Goal: Task Accomplishment & Management: Complete application form

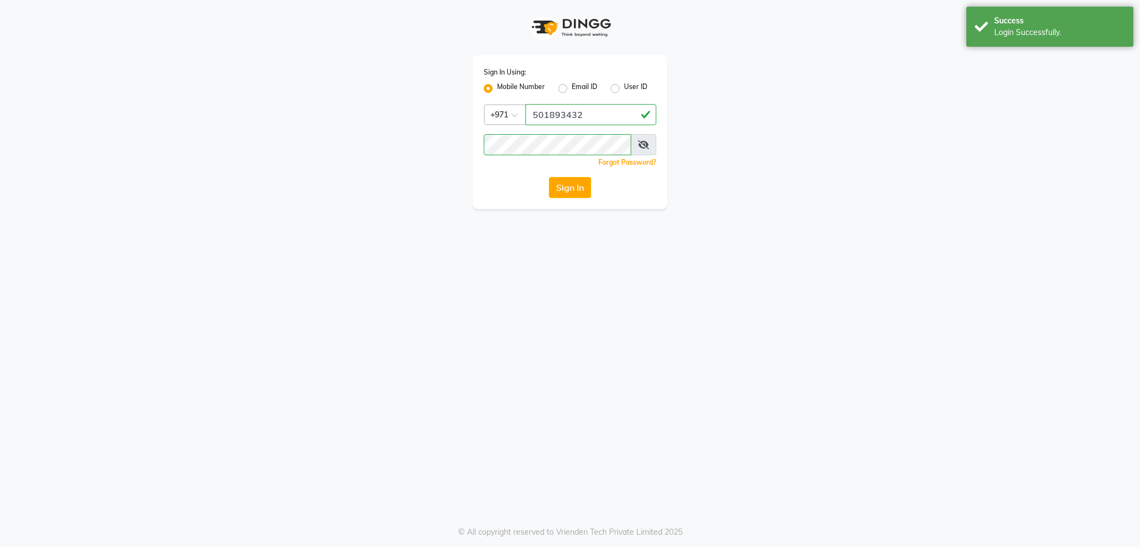
click at [1075, 39] on div "Success Login Successfully." at bounding box center [1050, 27] width 167 height 40
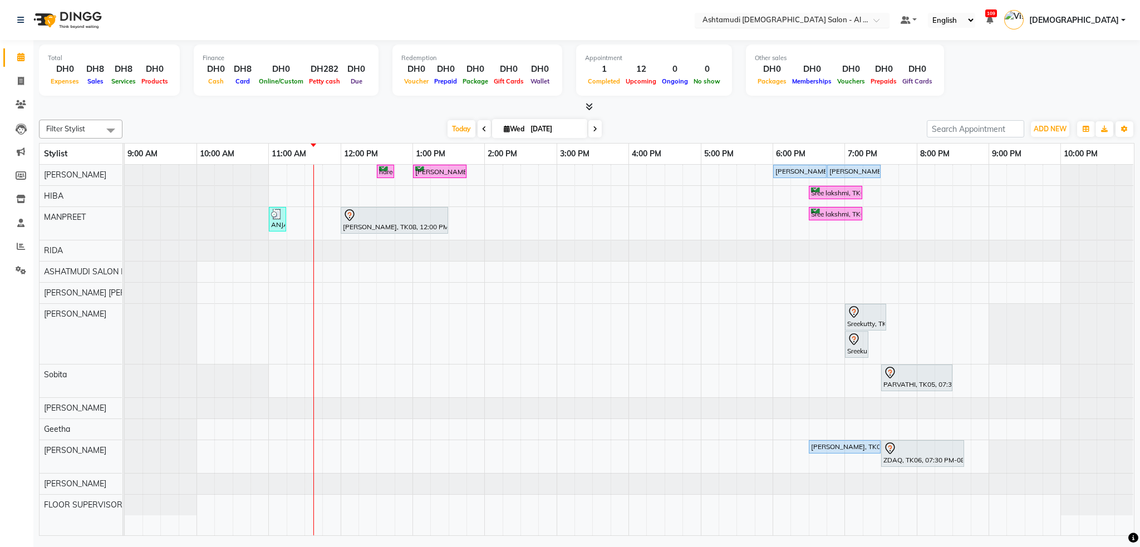
click at [862, 22] on input "text" at bounding box center [780, 21] width 161 height 11
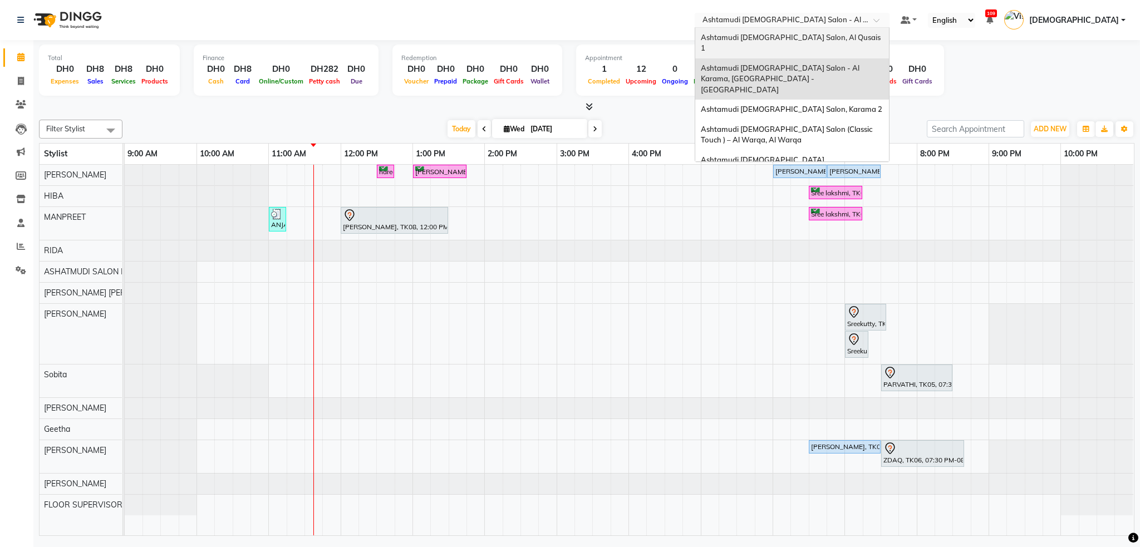
click at [874, 40] on span "Ashtamudi [DEMOGRAPHIC_DATA] Salon, Al Qusais 1" at bounding box center [791, 43] width 181 height 20
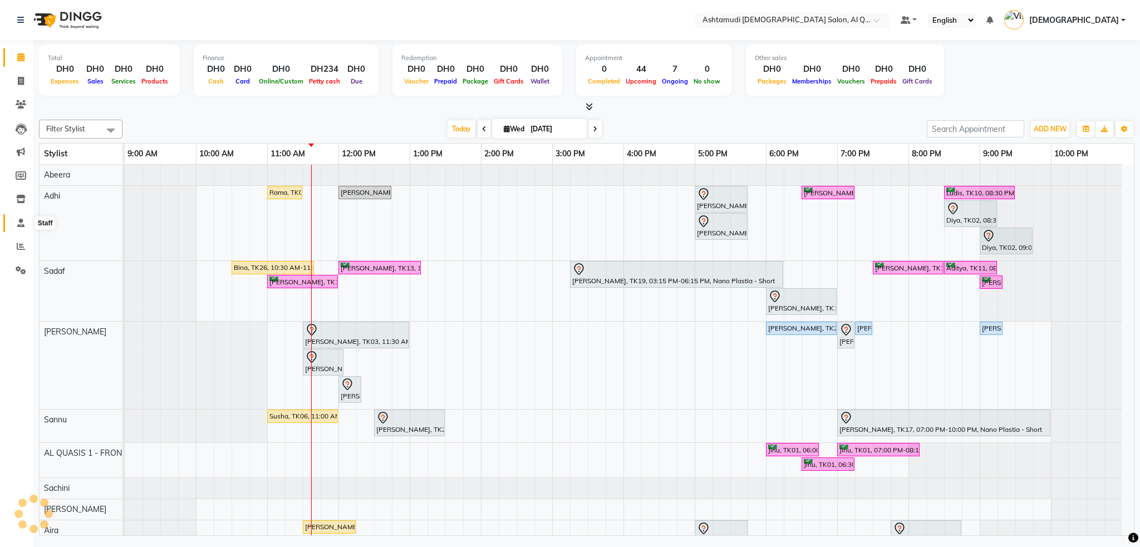
click at [21, 224] on icon at bounding box center [20, 223] width 7 height 8
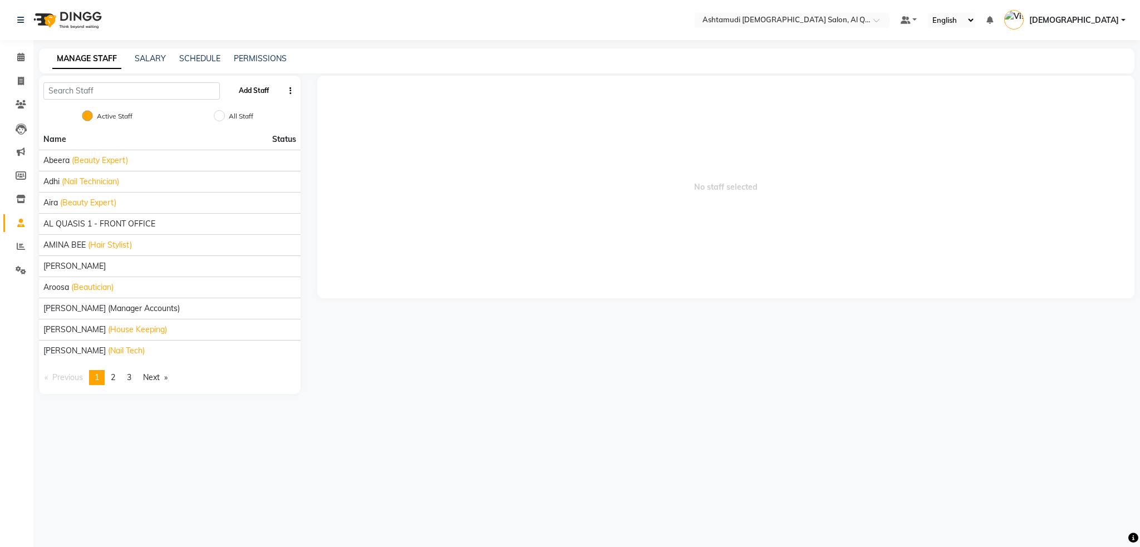
click at [259, 90] on button "Add Staff" at bounding box center [253, 90] width 39 height 19
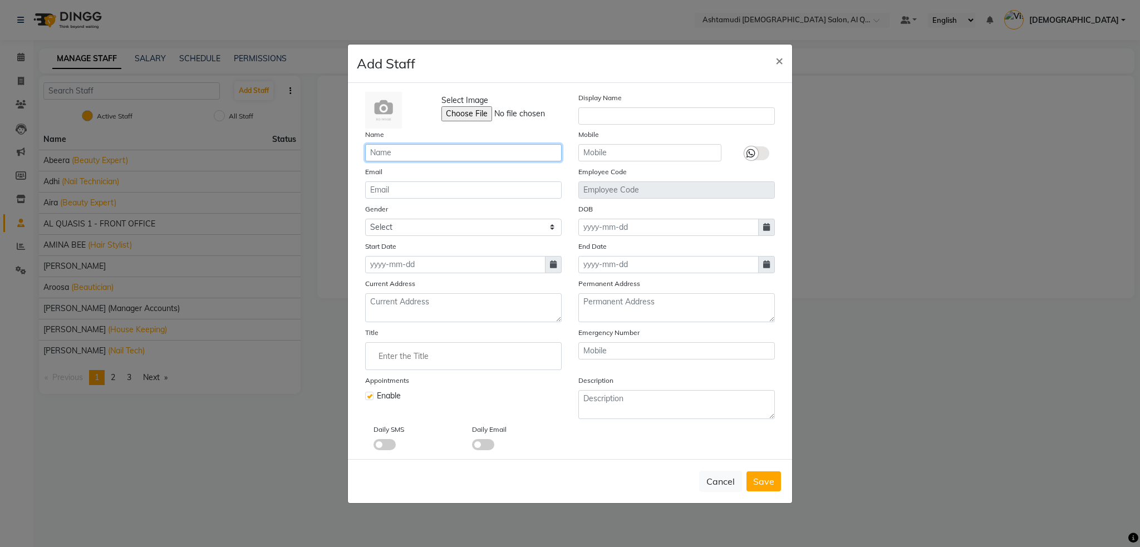
click at [401, 151] on input "text" at bounding box center [463, 152] width 197 height 17
click at [405, 154] on input "Nadi" at bounding box center [463, 152] width 197 height 17
type input "Nadia"
click at [604, 154] on input "text" at bounding box center [649, 152] width 143 height 17
type input "509464885"
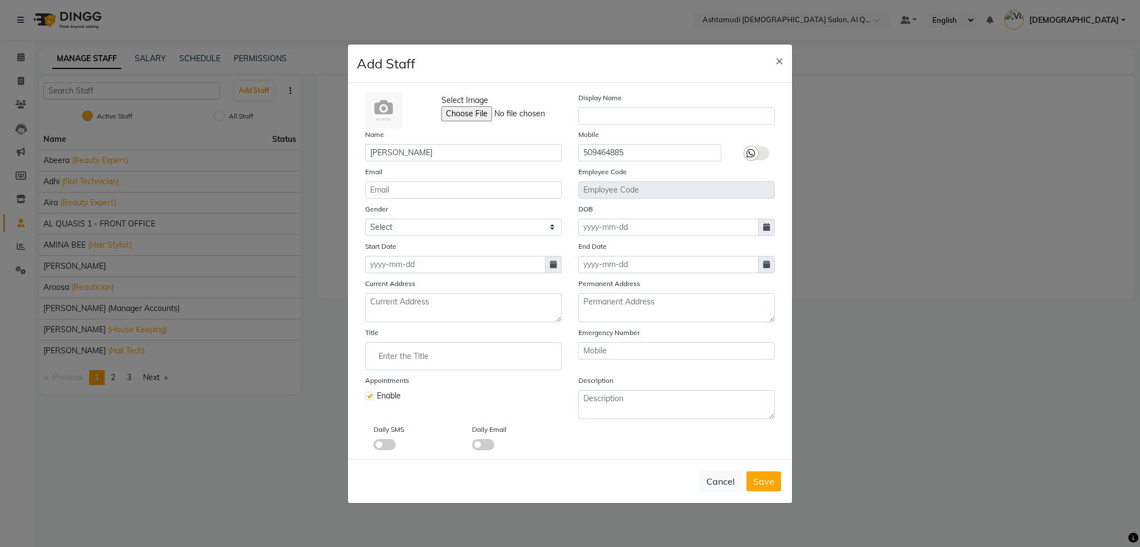
click at [550, 266] on icon at bounding box center [553, 265] width 7 height 8
select select "9"
select select "2025"
click at [572, 209] on div "DOB" at bounding box center [676, 219] width 213 height 33
click at [536, 229] on select "Select Male Female Other Prefer Not To Say" at bounding box center [463, 227] width 197 height 17
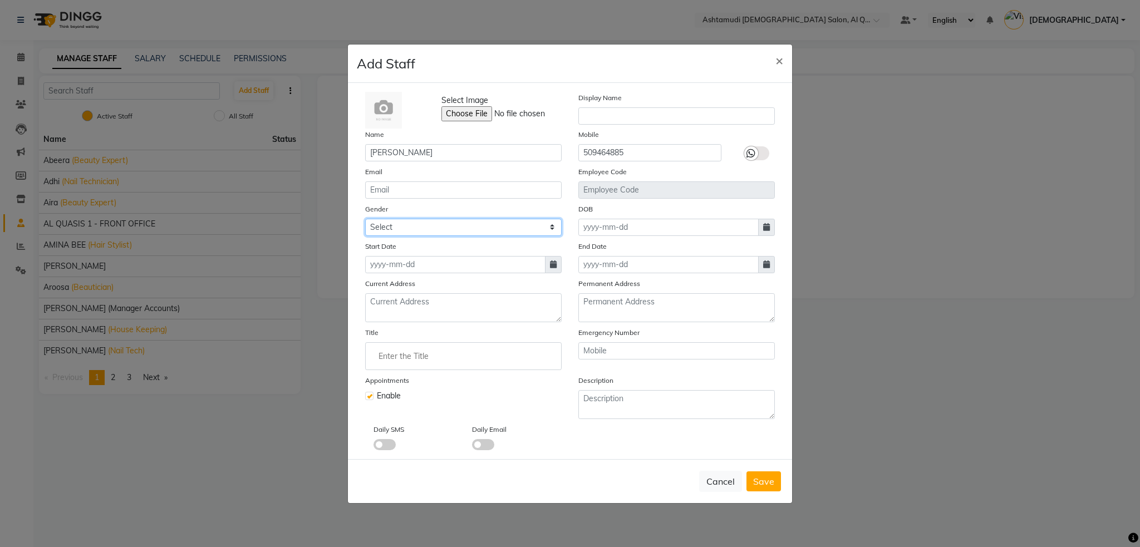
select select "[DEMOGRAPHIC_DATA]"
click at [365, 219] on select "Select Male Female Other Prefer Not To Say" at bounding box center [463, 227] width 197 height 17
click at [582, 225] on input at bounding box center [668, 227] width 180 height 17
select select "9"
select select "2025"
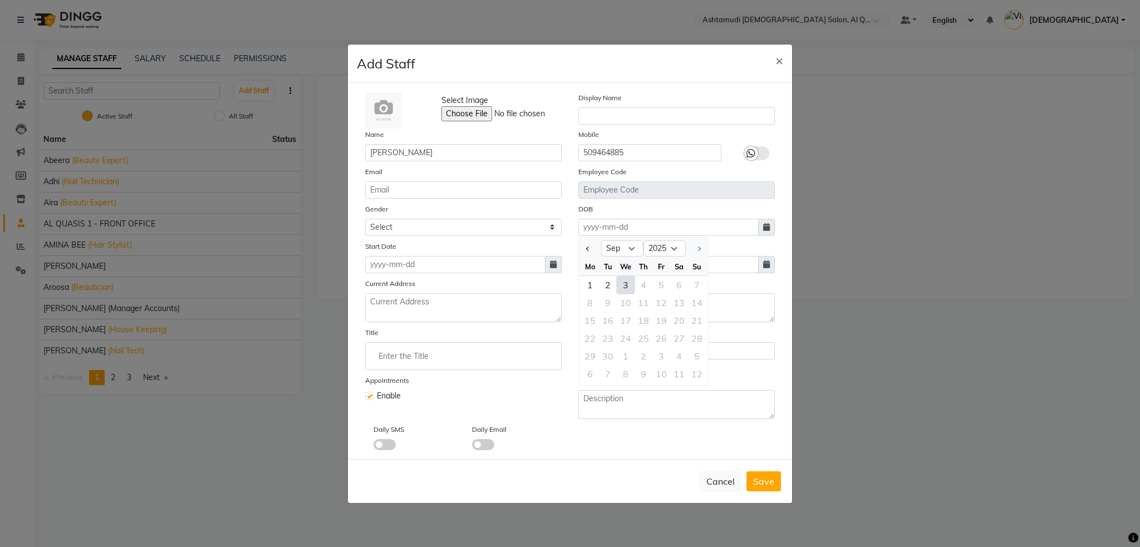
click at [891, 189] on ngb-modal-window "Add Staff × Select Image Display Name Name Nadia Mobile 509464885 Email Employe…" at bounding box center [570, 273] width 1140 height 547
click at [632, 153] on input "509464885" at bounding box center [649, 152] width 143 height 17
click at [618, 159] on input "509464885" at bounding box center [649, 152] width 143 height 17
click at [611, 155] on input "509464885" at bounding box center [649, 152] width 143 height 17
click at [602, 150] on input "509464885" at bounding box center [649, 152] width 143 height 17
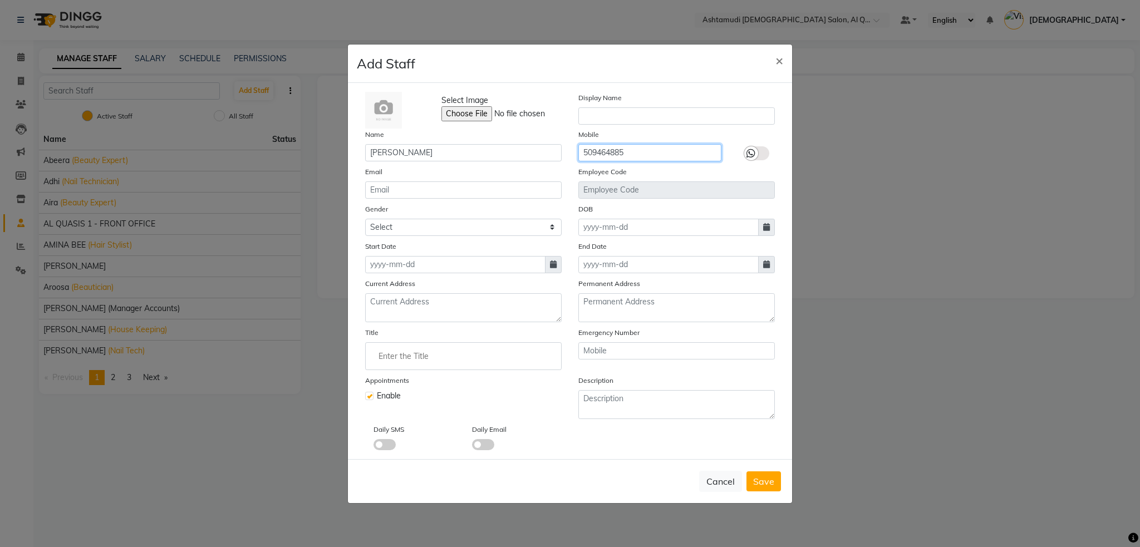
click at [647, 152] on input "509464885" at bounding box center [649, 152] width 143 height 17
click at [930, 212] on ngb-modal-window "Add Staff × Select Image Display Name Name Nadia Mobile 509464885 Email Employe…" at bounding box center [570, 273] width 1140 height 547
click at [435, 161] on div "Select Image Display Name Name Nadia Mobile 509464885 Email Employee Code Gende…" at bounding box center [570, 271] width 426 height 359
click at [580, 122] on input "text" at bounding box center [676, 115] width 197 height 17
type input "N"
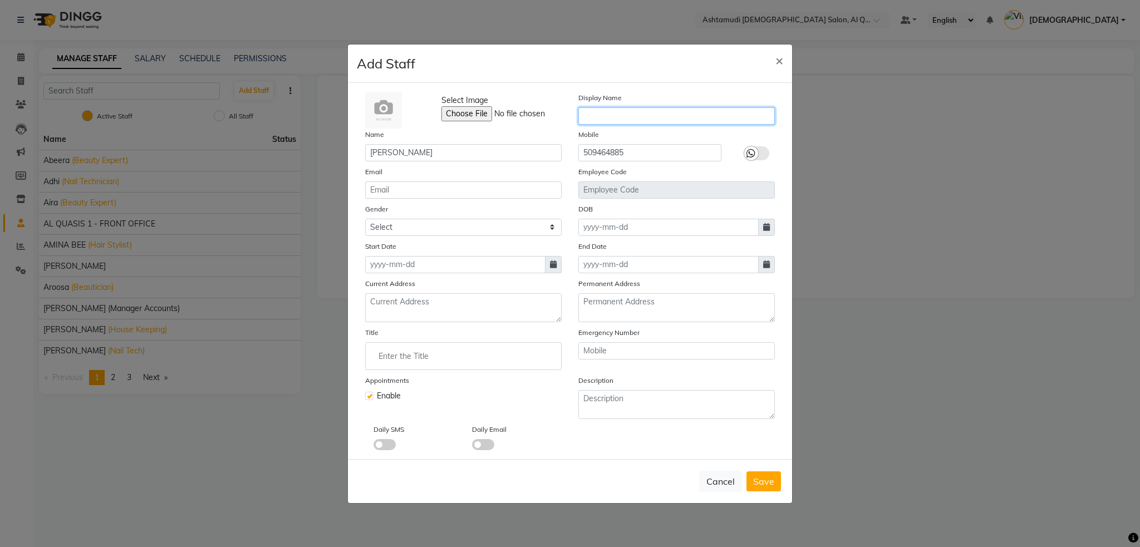
click at [604, 116] on input "text" at bounding box center [676, 115] width 197 height 17
click at [591, 227] on input at bounding box center [668, 227] width 180 height 17
select select "9"
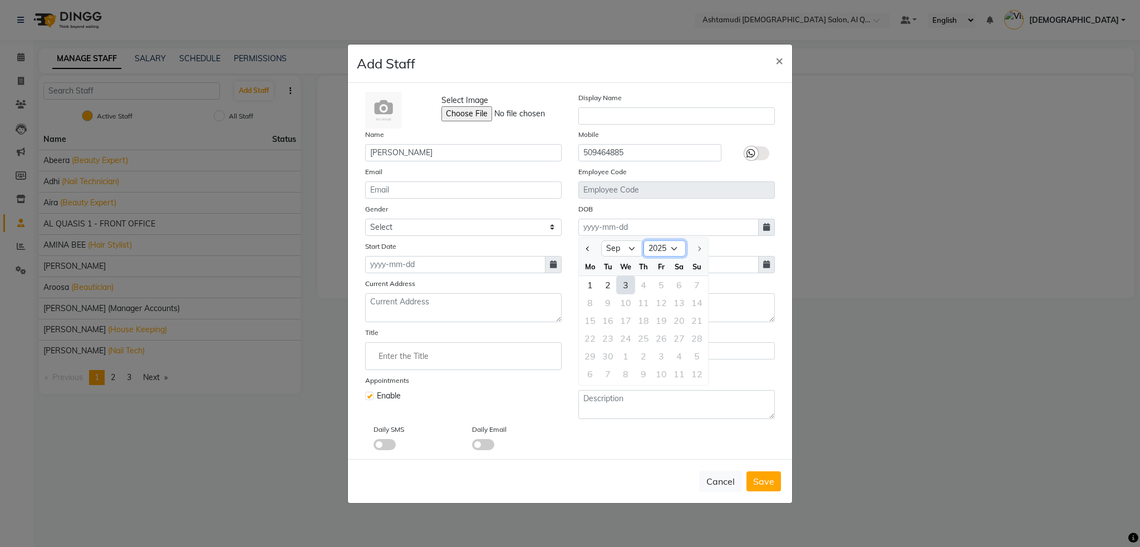
click at [661, 244] on select "1920 1921 1922 1923 1924 1925 1926 1927 1928 1929 1930 1931 1932 1933 1934 1935…" at bounding box center [665, 249] width 42 height 17
select select "1992"
click at [644, 241] on select "1920 1921 1922 1923 1924 1925 1926 1927 1928 1929 1930 1931 1932 1933 1934 1935…" at bounding box center [665, 249] width 42 height 17
click at [632, 249] on select "Jan Feb Mar Apr May Jun Jul Aug Sep Oct Nov Dec" at bounding box center [622, 249] width 42 height 17
select select "10"
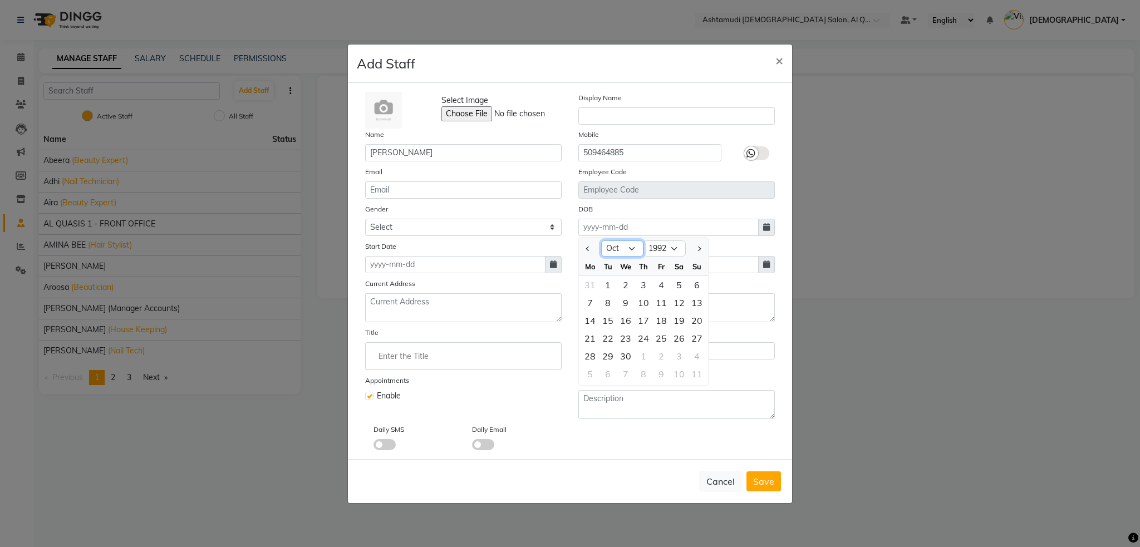
click at [601, 241] on select "Jan Feb Mar Apr May Jun Jul Aug Sep Oct Nov Dec" at bounding box center [622, 249] width 42 height 17
click at [593, 321] on div "12" at bounding box center [590, 321] width 18 height 18
type input "12-10-1992"
click at [556, 259] on span at bounding box center [553, 264] width 17 height 17
select select "9"
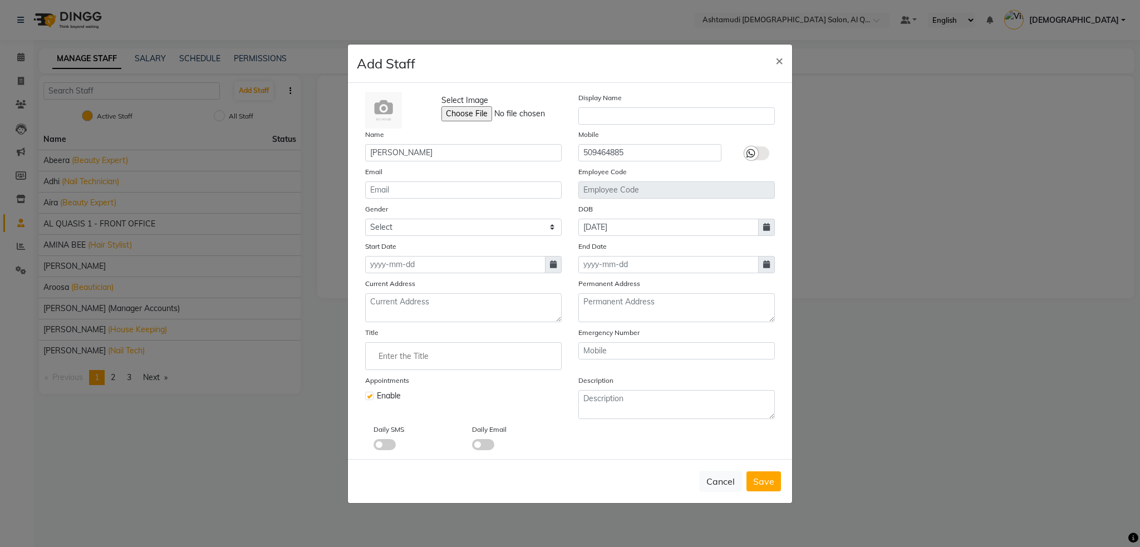
select select "2025"
click at [414, 321] on div "3" at bounding box center [413, 322] width 18 height 18
type input "[DATE]"
click at [410, 353] on input "Enter the Title" at bounding box center [463, 356] width 187 height 22
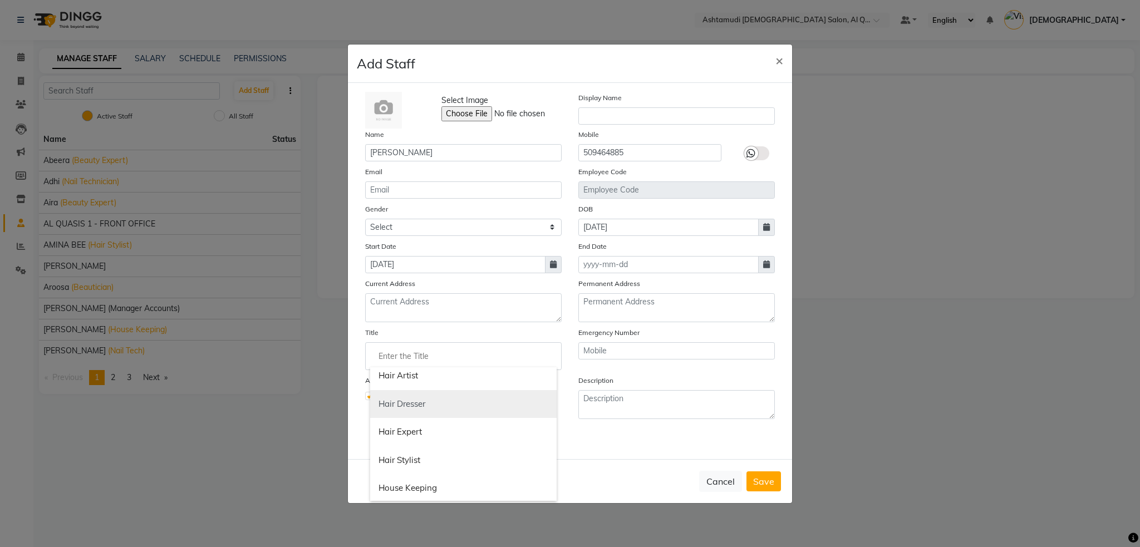
click at [455, 401] on link "Hair Dresser" at bounding box center [463, 404] width 187 height 28
type input "Hair Dresser"
click at [761, 482] on span "Save" at bounding box center [763, 481] width 21 height 11
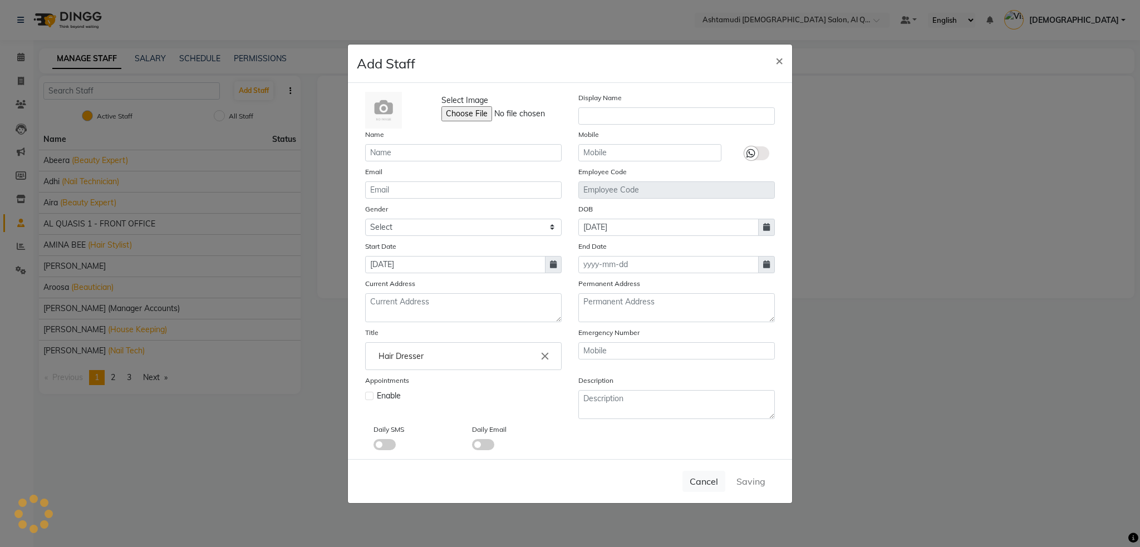
select select
checkbox input "false"
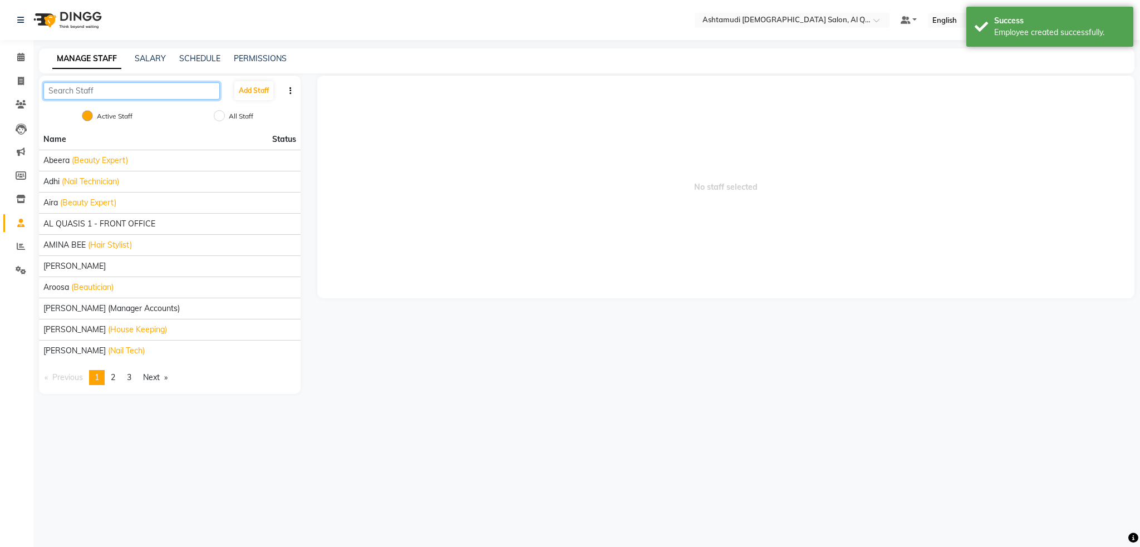
click at [121, 85] on input "text" at bounding box center [131, 90] width 176 height 17
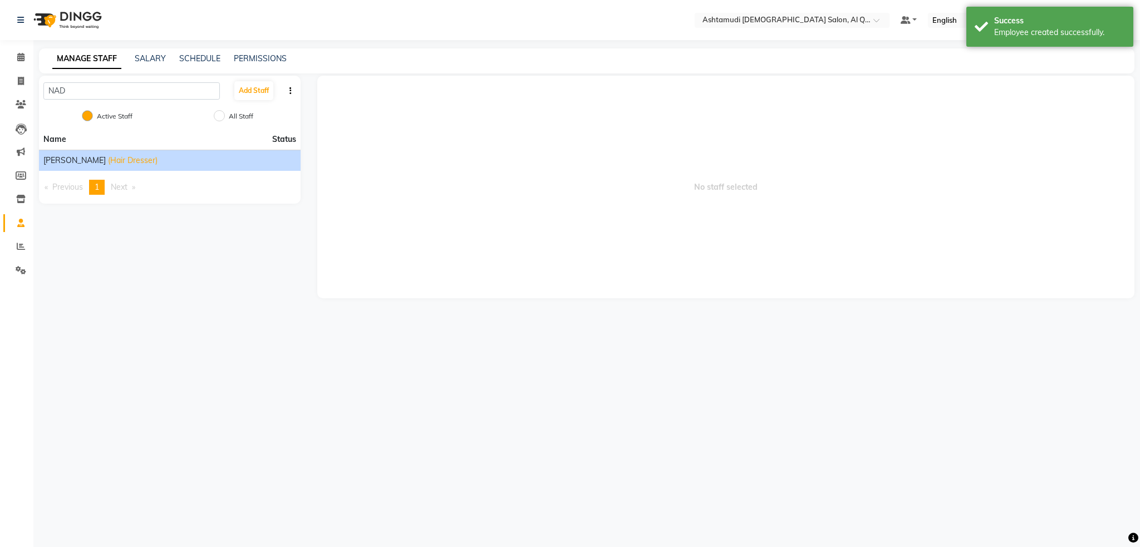
click at [95, 168] on li "Nadia (Hair Dresser)" at bounding box center [170, 160] width 262 height 21
click at [108, 164] on span "(Hair Dresser)" at bounding box center [133, 161] width 50 height 12
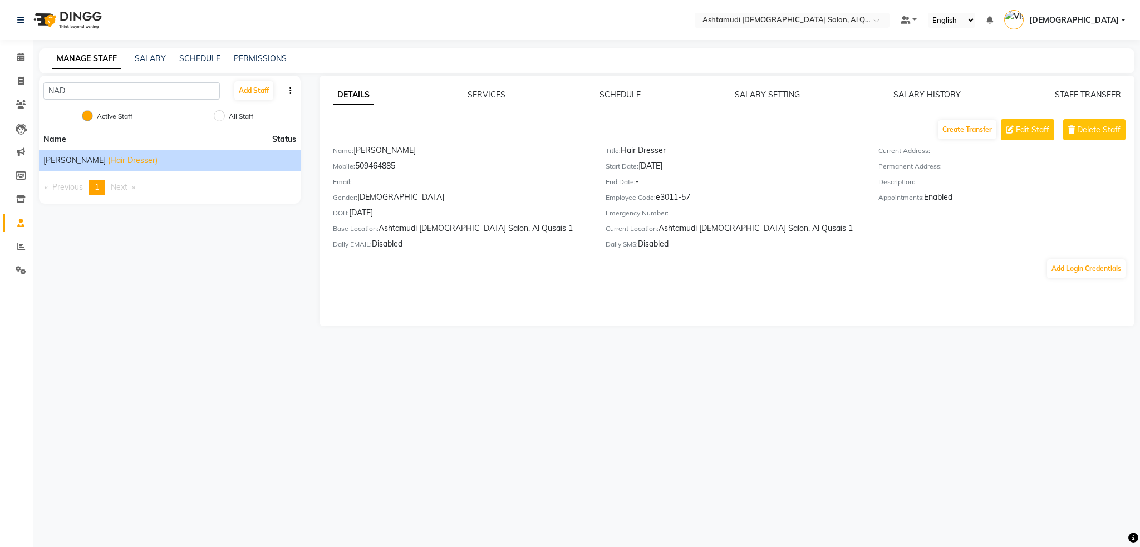
click at [448, 296] on div "DETAILS SERVICES SCHEDULE SALARY SETTING SALARY HISTORY STAFF TRANSFER Create T…" at bounding box center [728, 201] width 816 height 251
click at [22, 225] on icon at bounding box center [20, 223] width 7 height 8
click at [82, 88] on input "NAD" at bounding box center [131, 90] width 176 height 17
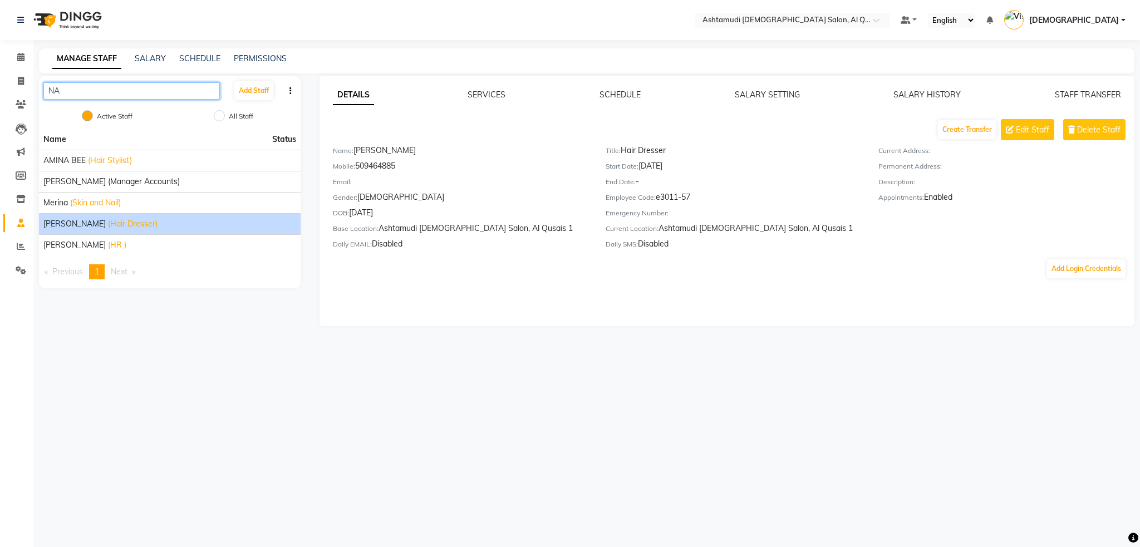
type input "N"
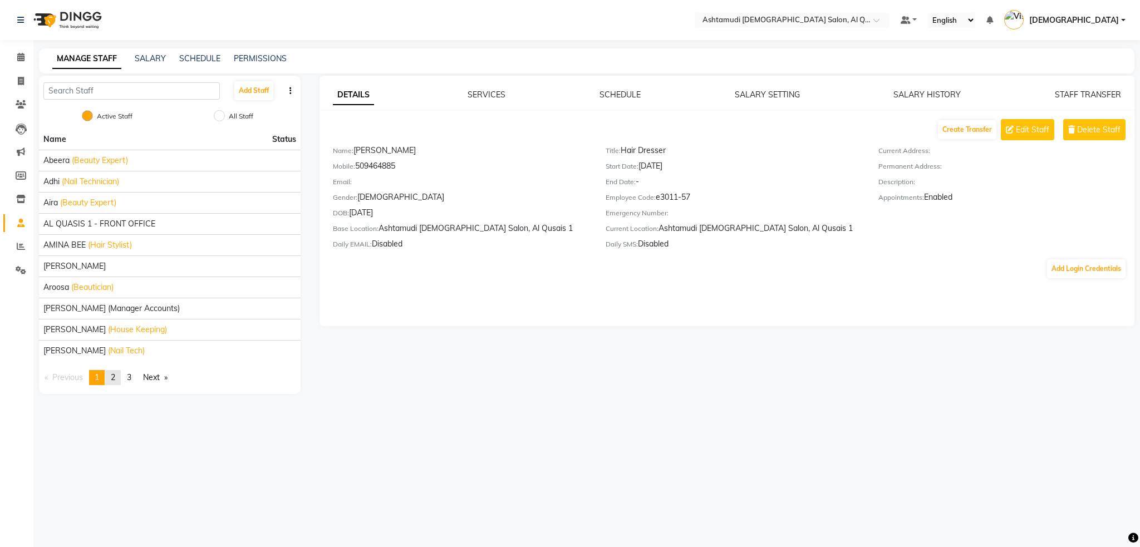
click at [121, 379] on link "page 2" at bounding box center [113, 377] width 16 height 15
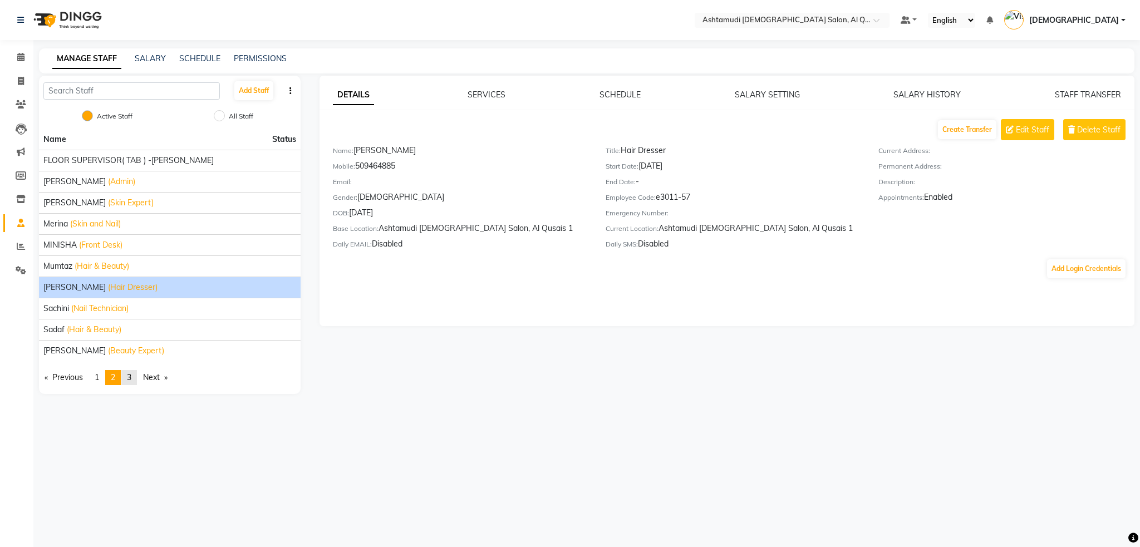
click at [131, 379] on span "3" at bounding box center [129, 377] width 4 height 10
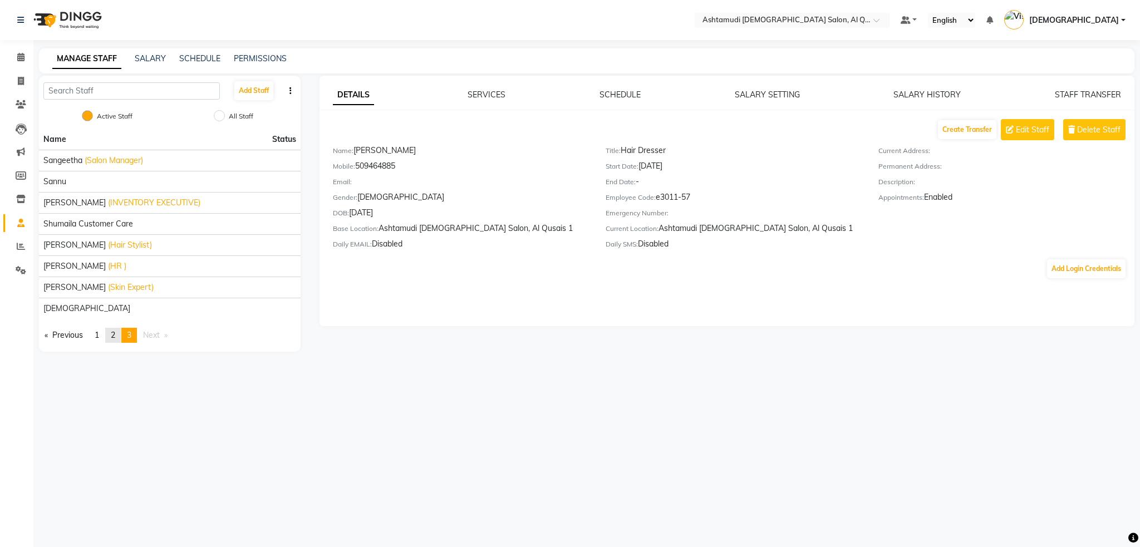
click at [115, 335] on span "2" at bounding box center [113, 335] width 4 height 10
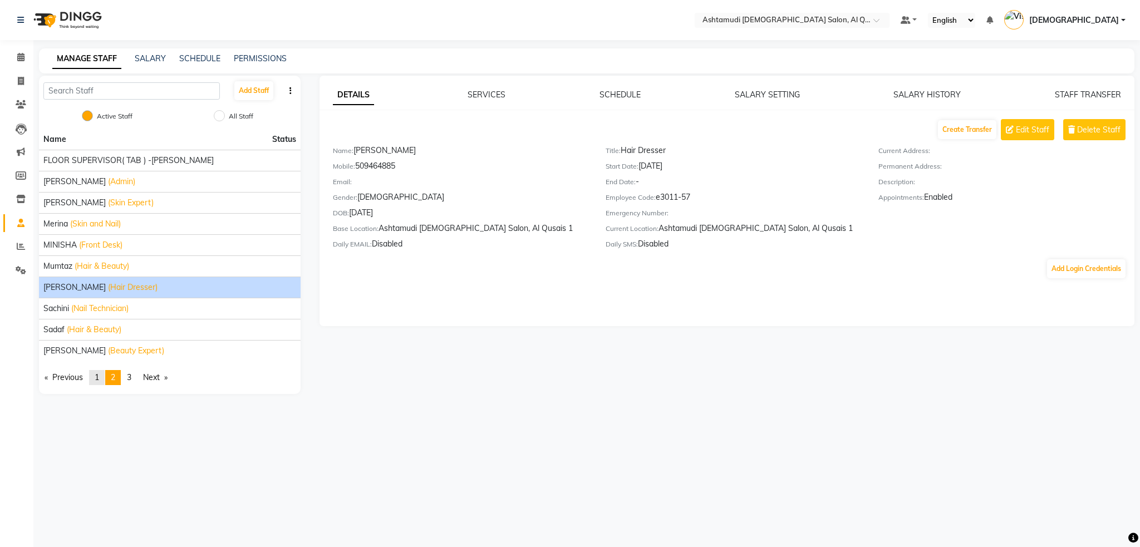
click at [103, 377] on link "page 1" at bounding box center [97, 377] width 16 height 15
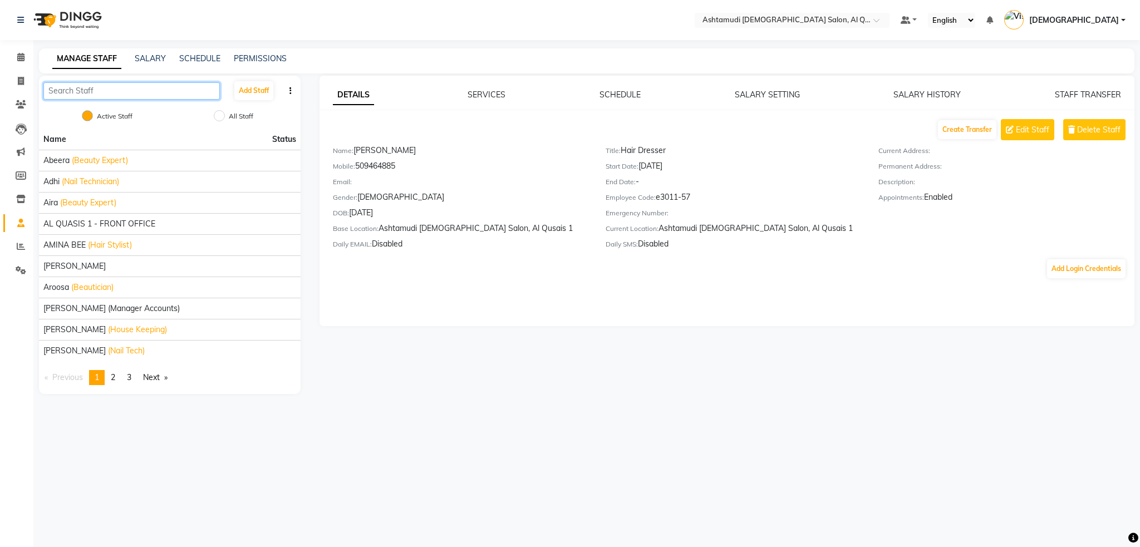
click at [106, 91] on input "text" at bounding box center [131, 90] width 176 height 17
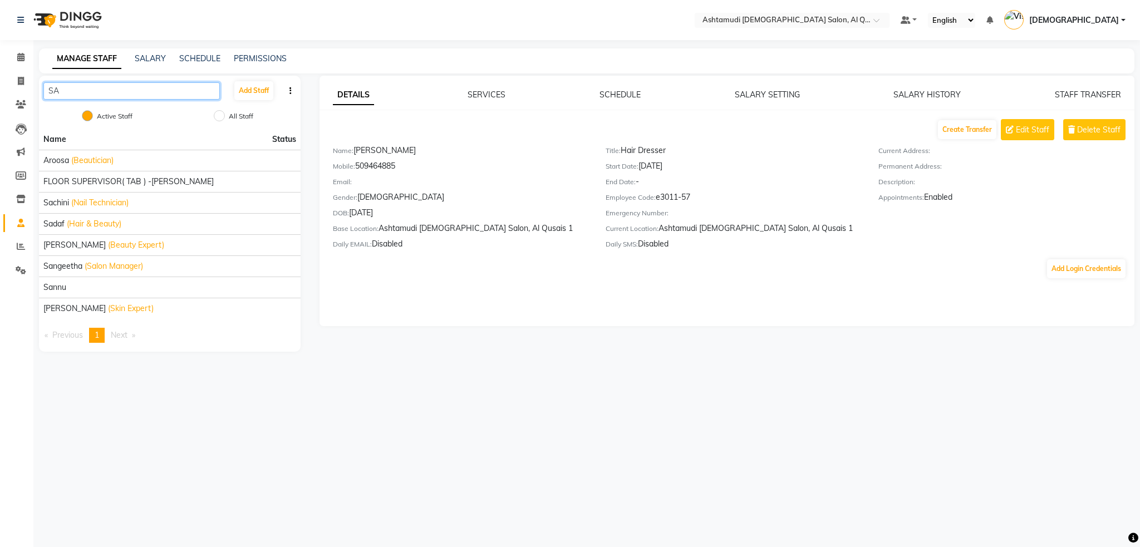
type input "S"
type input "SA"
click at [224, 114] on input "All Staff" at bounding box center [219, 115] width 11 height 11
radio input "true"
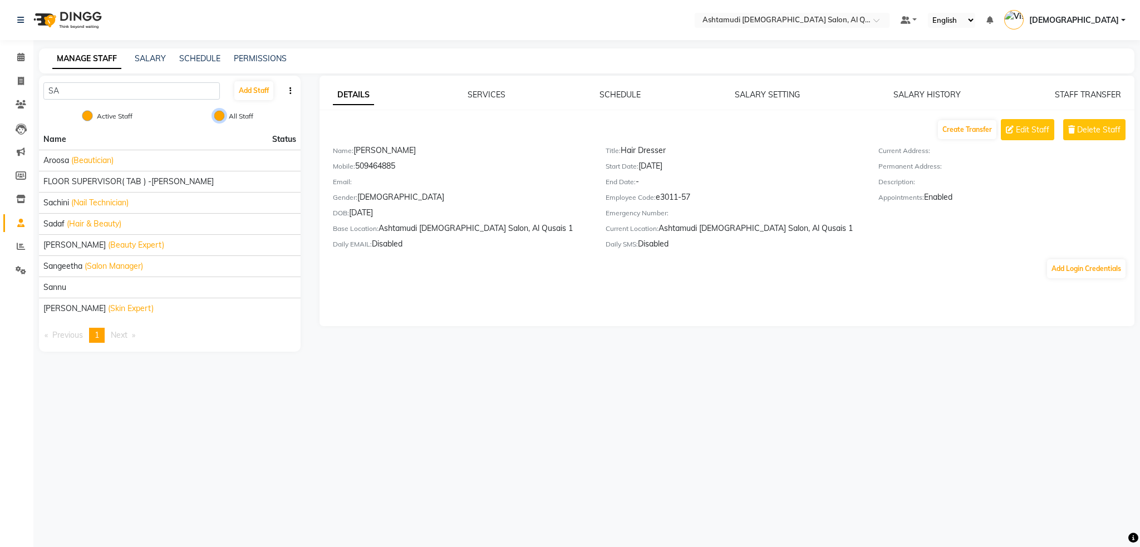
radio input "false"
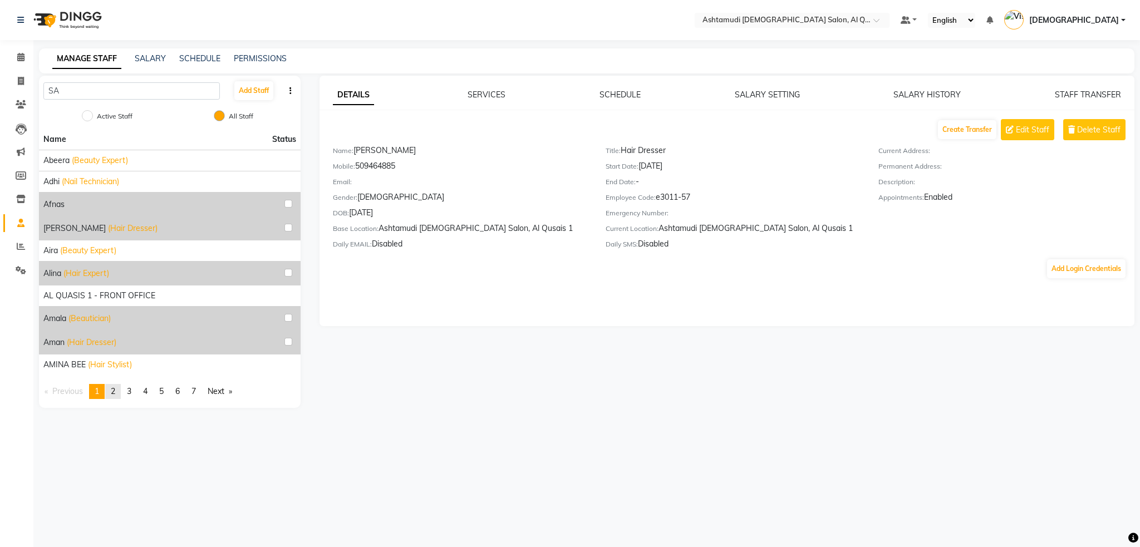
click at [119, 393] on link "page 2" at bounding box center [113, 391] width 16 height 15
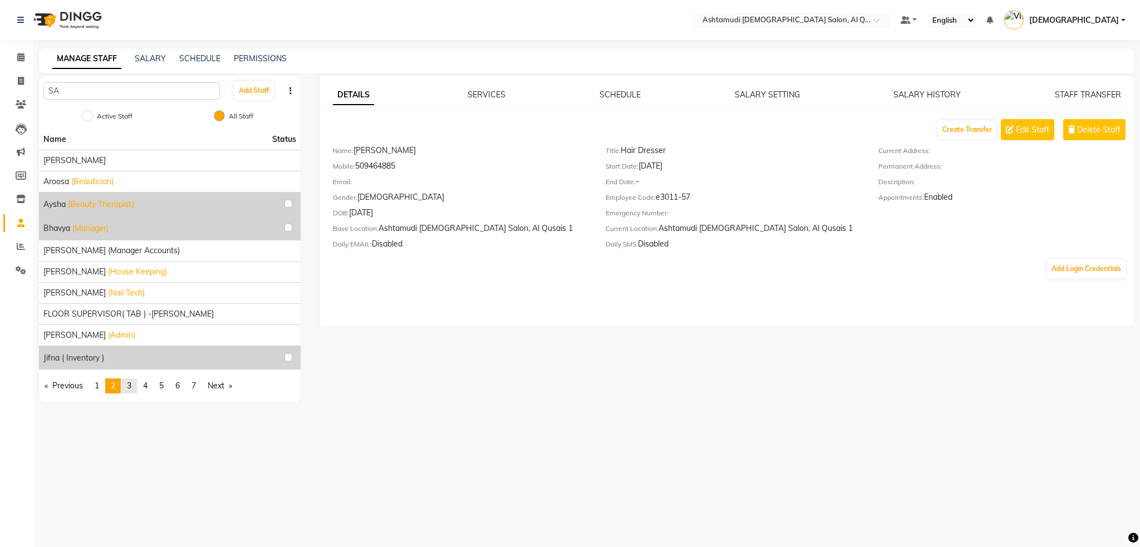
click at [134, 391] on link "page 3" at bounding box center [129, 386] width 16 height 15
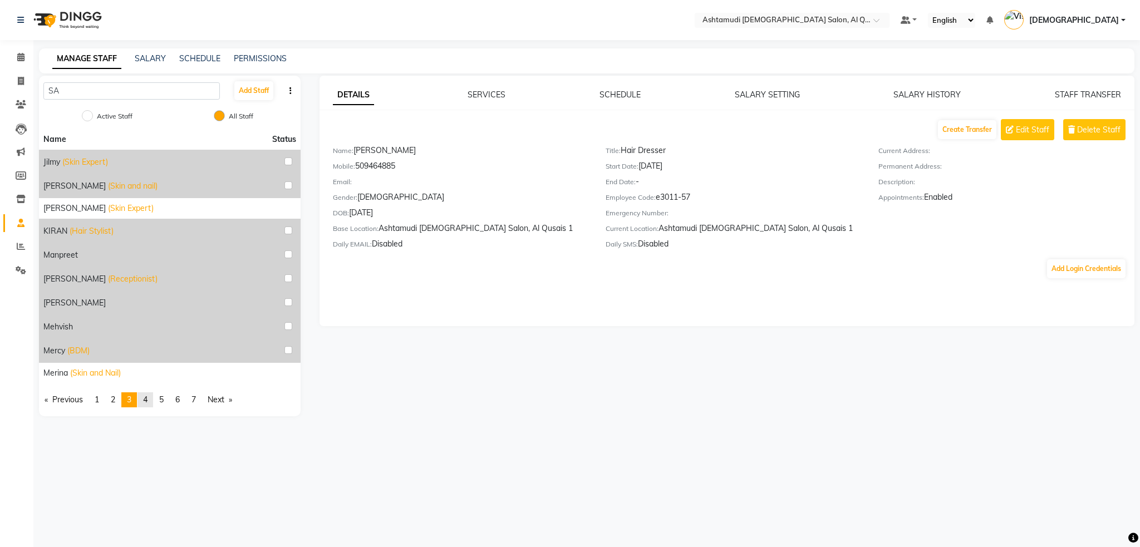
click at [145, 402] on span "4" at bounding box center [145, 400] width 4 height 10
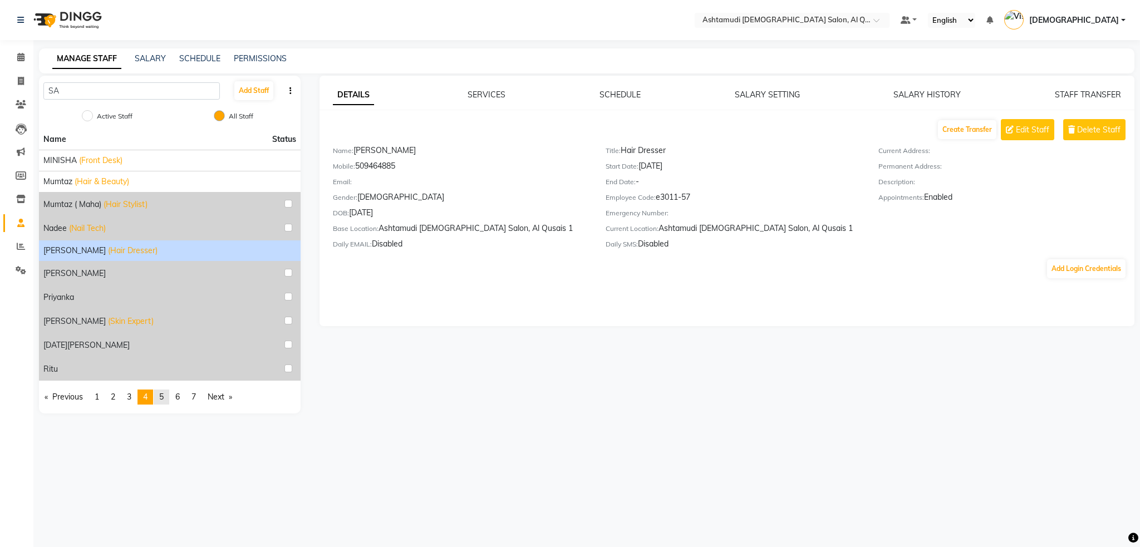
click at [167, 401] on link "page 5" at bounding box center [162, 397] width 16 height 15
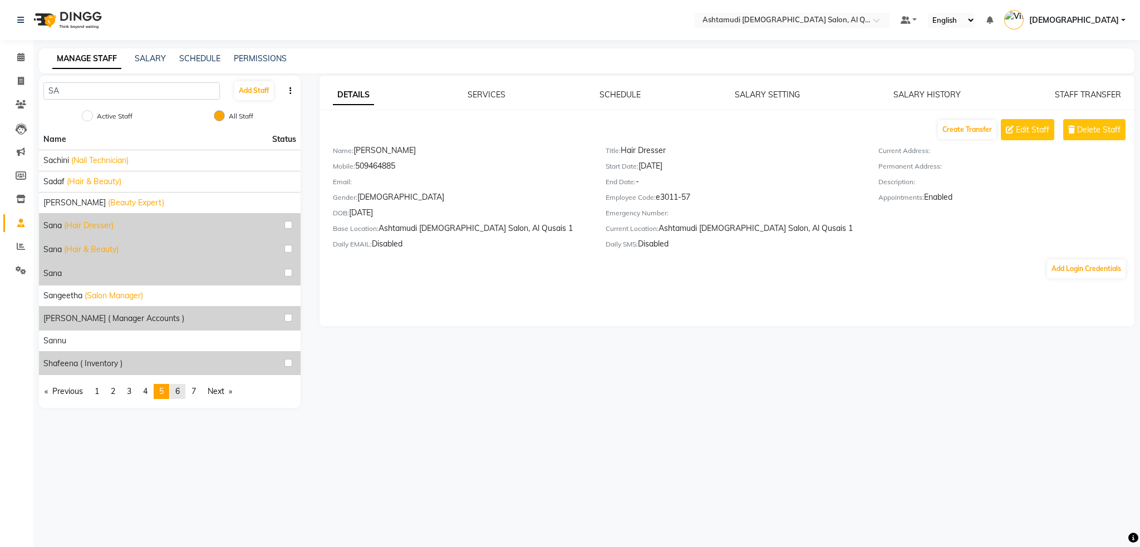
click at [180, 394] on span "6" at bounding box center [177, 391] width 4 height 10
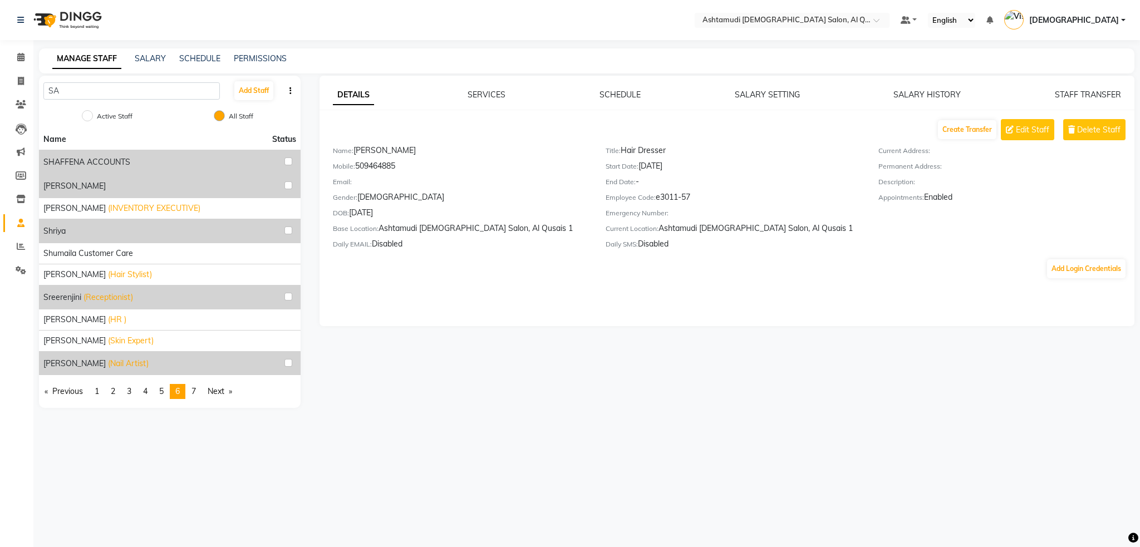
click at [406, 400] on div "DETAILS SERVICES SCHEDULE SALARY SETTING SALARY HISTORY STAFF TRANSFER Create T…" at bounding box center [726, 242] width 835 height 332
click at [196, 390] on span "7" at bounding box center [194, 391] width 4 height 10
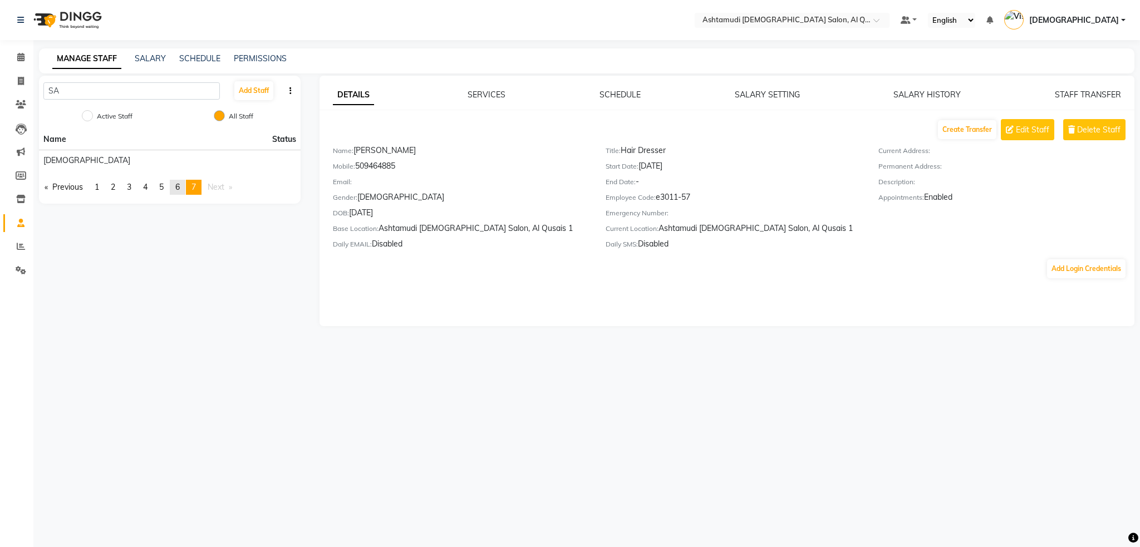
click at [179, 188] on span "6" at bounding box center [177, 187] width 4 height 10
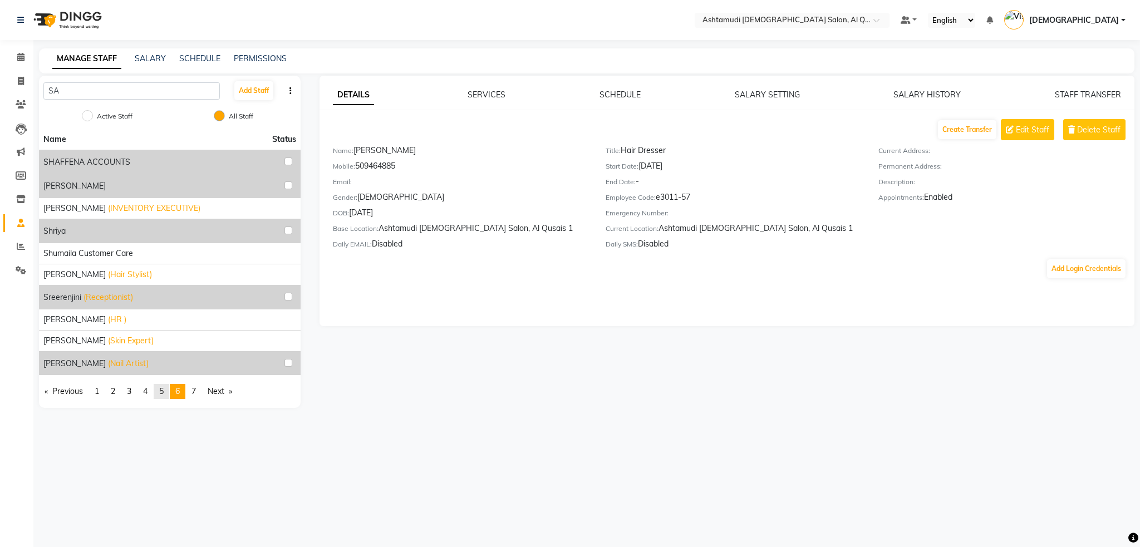
click at [168, 393] on link "page 5" at bounding box center [162, 391] width 16 height 15
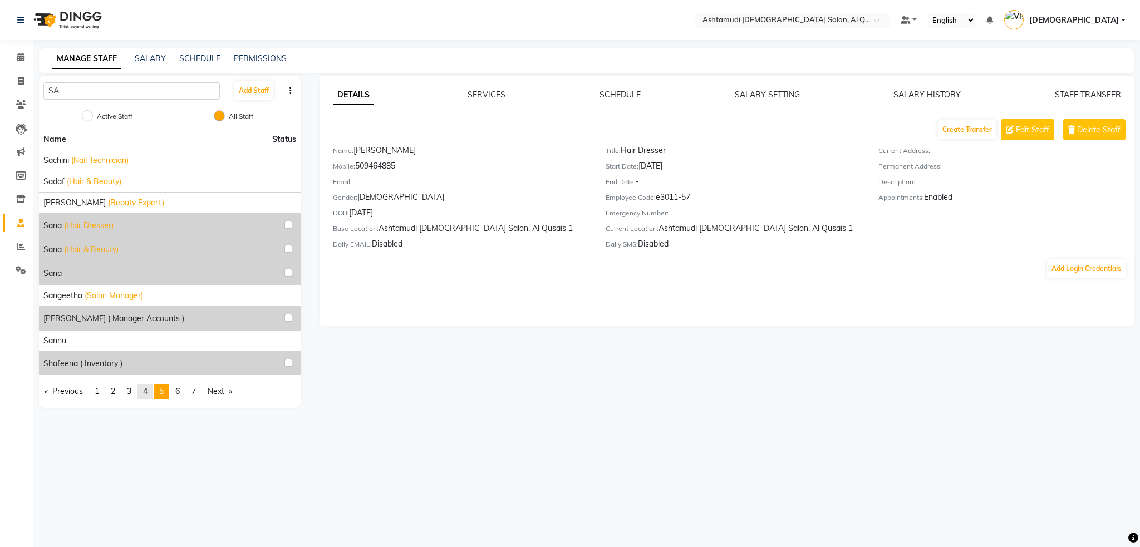
click at [145, 393] on span "4" at bounding box center [145, 391] width 4 height 10
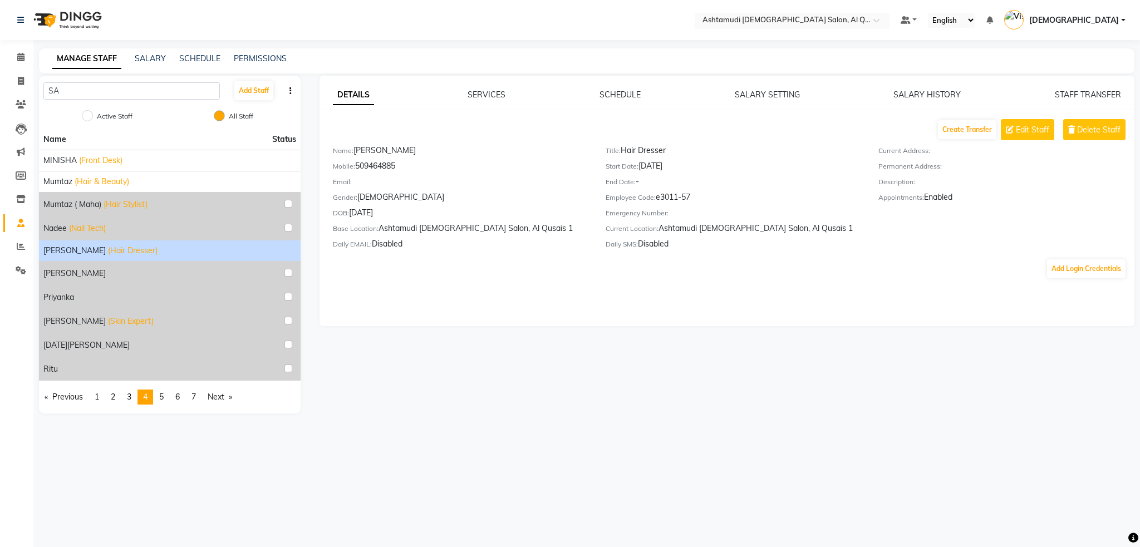
click at [862, 26] on input "text" at bounding box center [780, 21] width 161 height 11
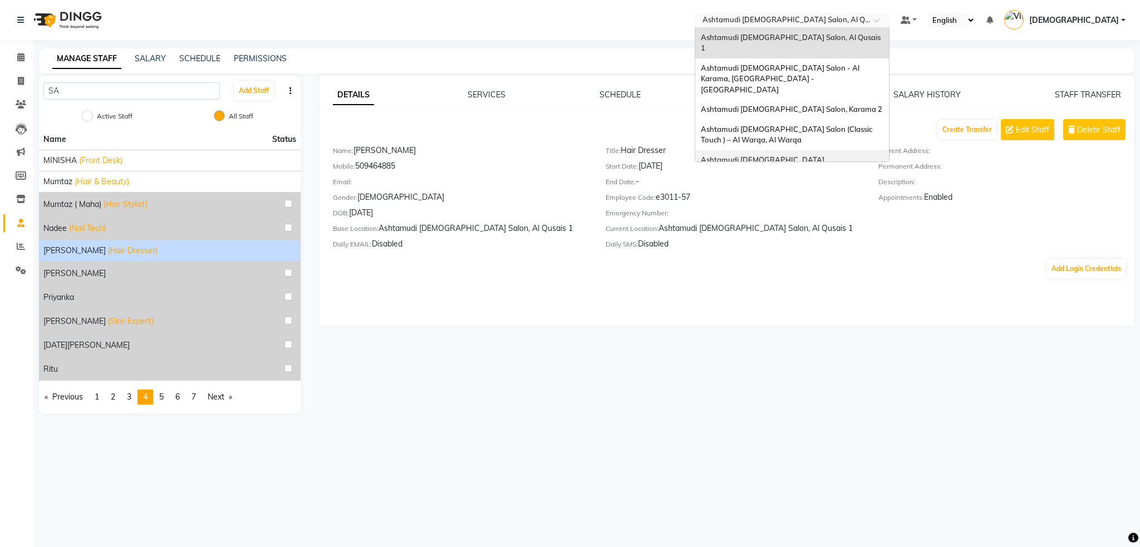
click at [860, 155] on span "Ashtamudi [DEMOGRAPHIC_DATA] [GEOGRAPHIC_DATA], [GEOGRAPHIC_DATA]" at bounding box center [780, 165] width 159 height 20
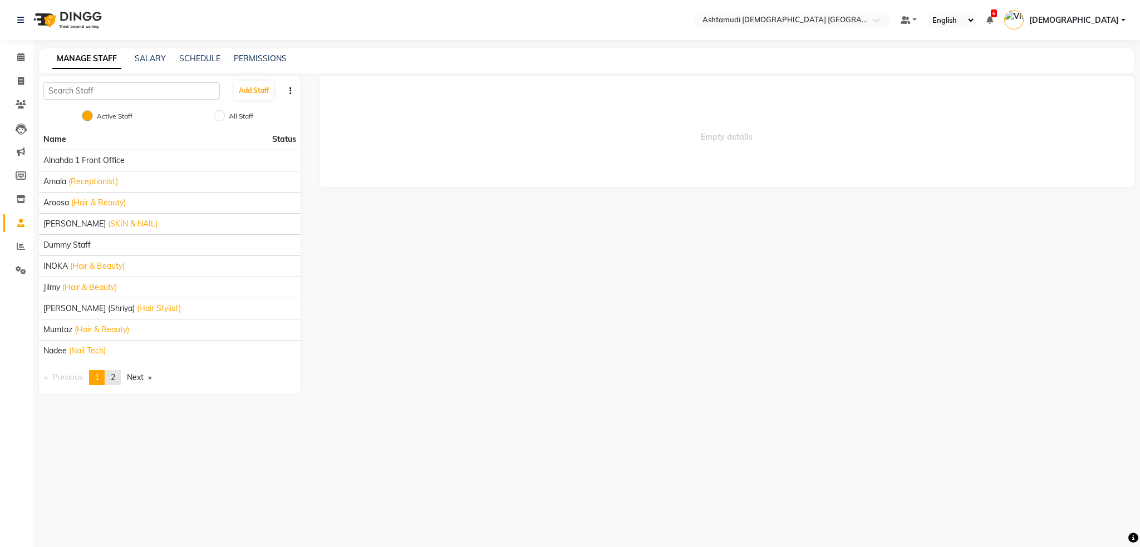
click at [121, 381] on link "page 2" at bounding box center [113, 377] width 16 height 15
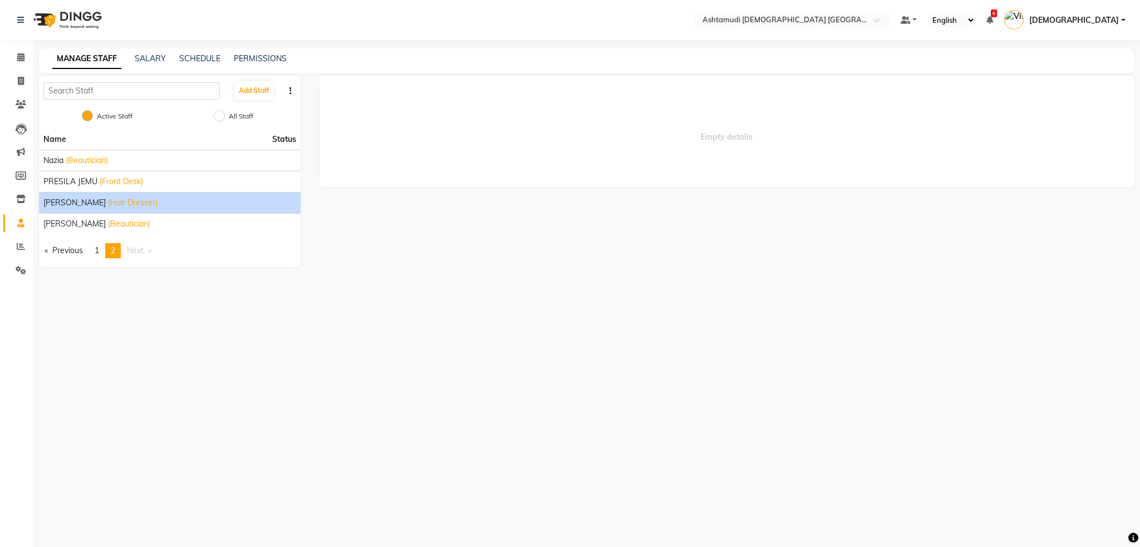
click at [108, 200] on span "(Hair Dresser)" at bounding box center [133, 203] width 50 height 12
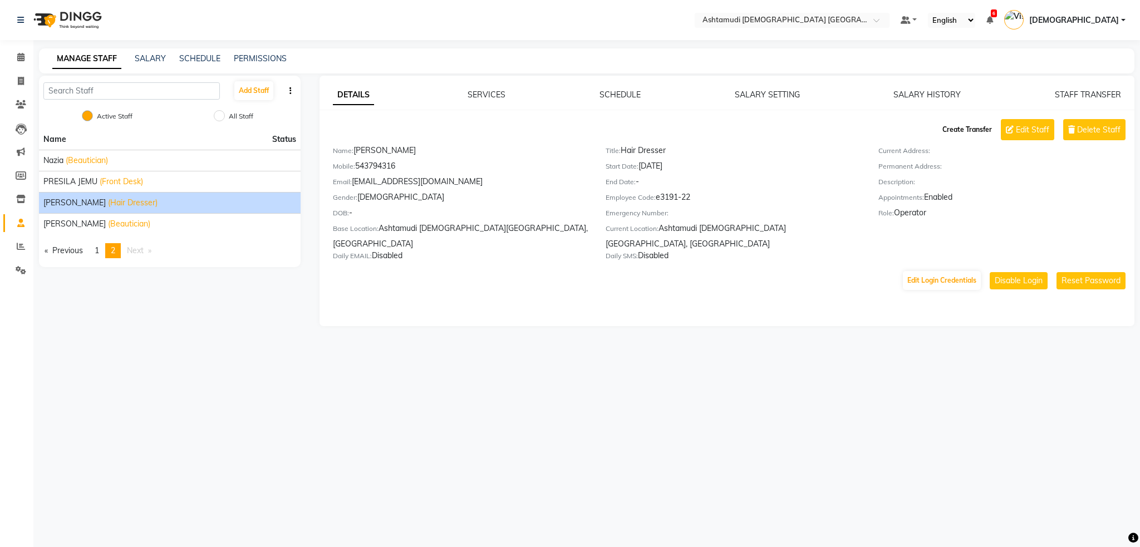
click at [961, 133] on button "Create Transfer" at bounding box center [967, 129] width 58 height 19
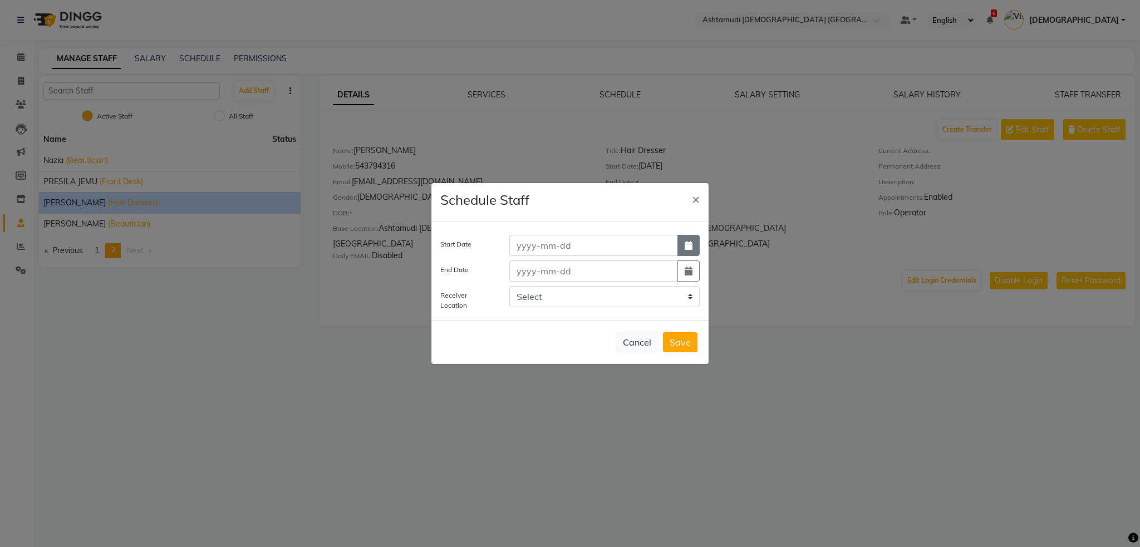
click at [693, 251] on button "button" at bounding box center [689, 245] width 22 height 21
select select "9"
select select "2025"
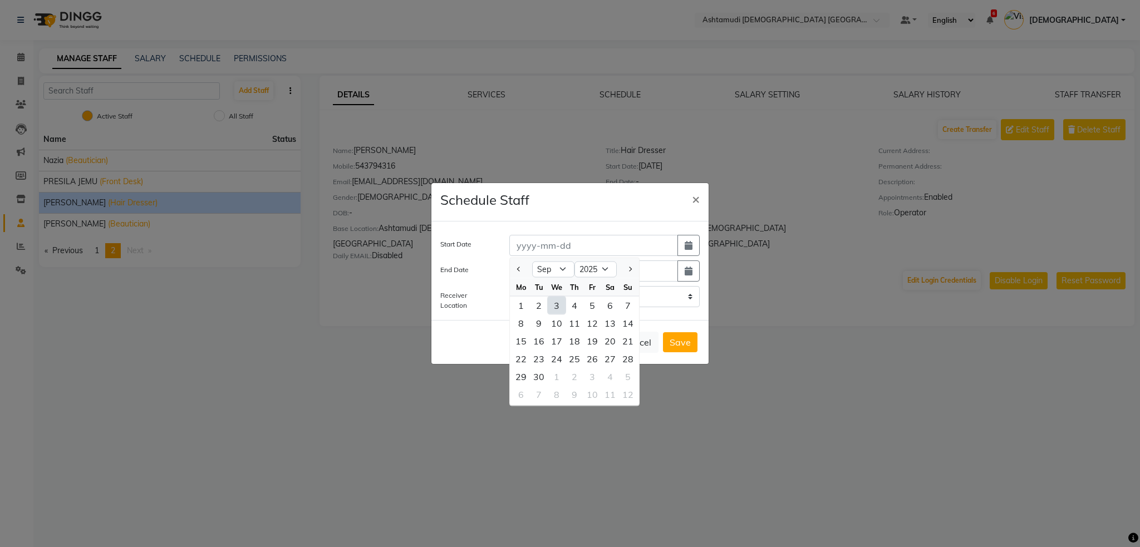
click at [553, 306] on div "3" at bounding box center [557, 306] width 18 height 18
type input "[DATE]"
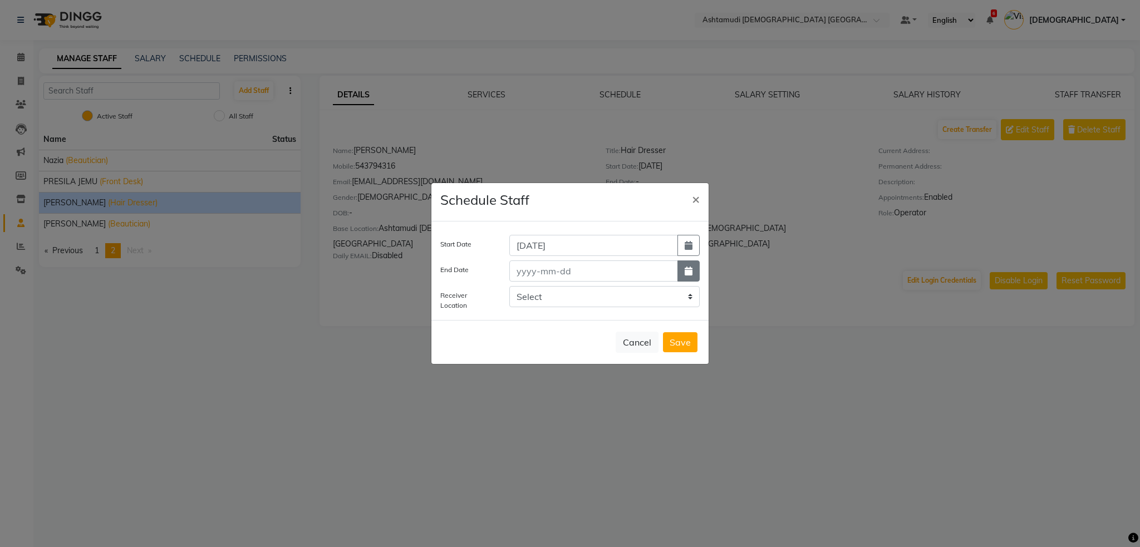
click at [684, 275] on button "button" at bounding box center [689, 271] width 22 height 21
select select "9"
select select "2025"
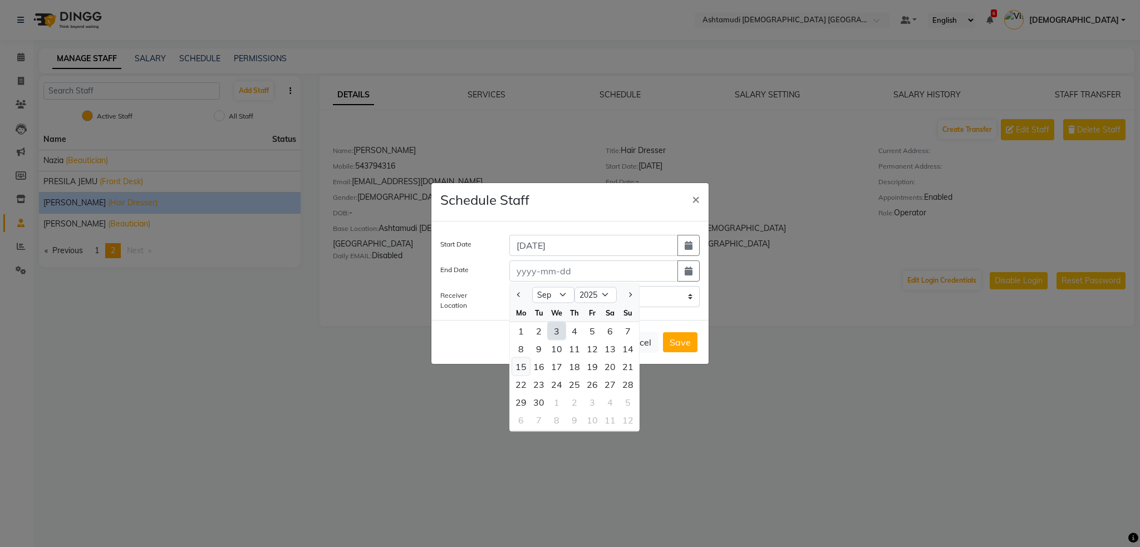
click at [519, 370] on div "15" at bounding box center [521, 367] width 18 height 18
type input "15-09-2025"
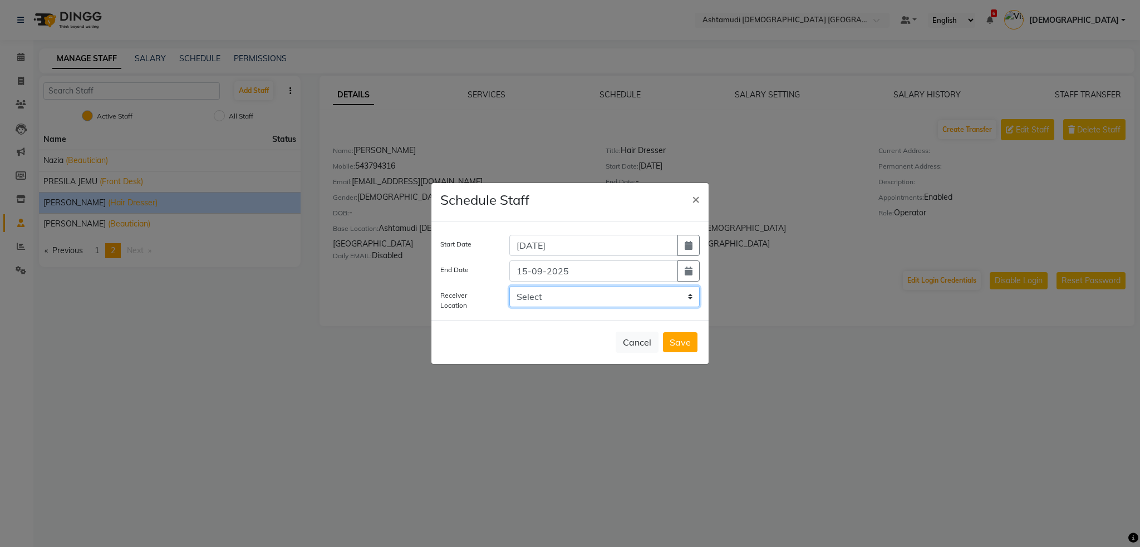
click at [638, 300] on select "Select Ashtamudi [DEMOGRAPHIC_DATA] Salon, Al Qusais 1 Ashtamudi [DEMOGRAPHIC_D…" at bounding box center [604, 296] width 190 height 21
select select "3011"
click at [509, 286] on select "Select Ashtamudi [DEMOGRAPHIC_DATA] Salon, Al Qusais 1 Ashtamudi [DEMOGRAPHIC_D…" at bounding box center [604, 296] width 190 height 21
click at [684, 347] on button "Save" at bounding box center [680, 342] width 35 height 20
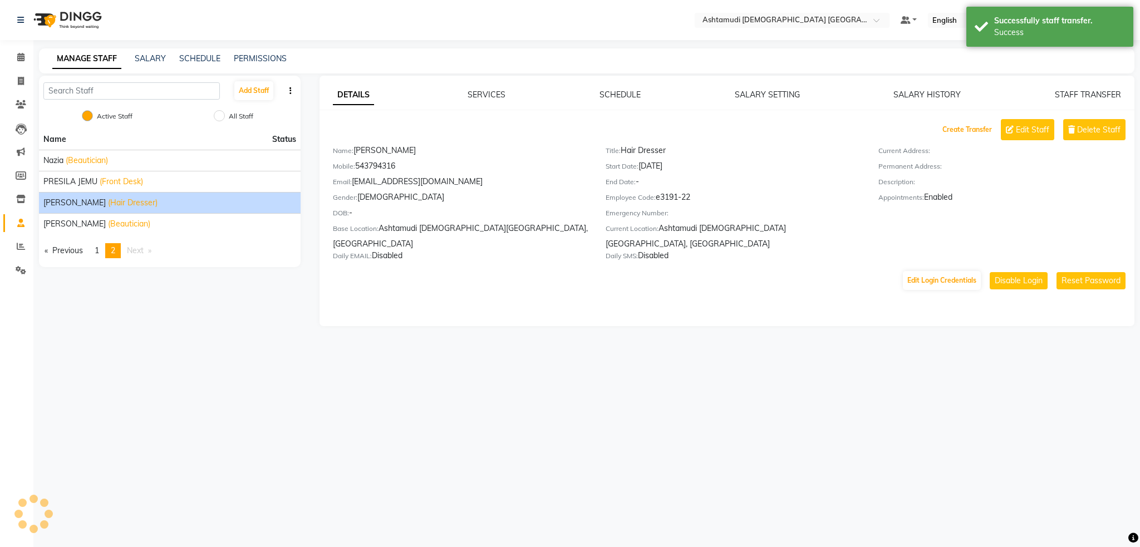
select select
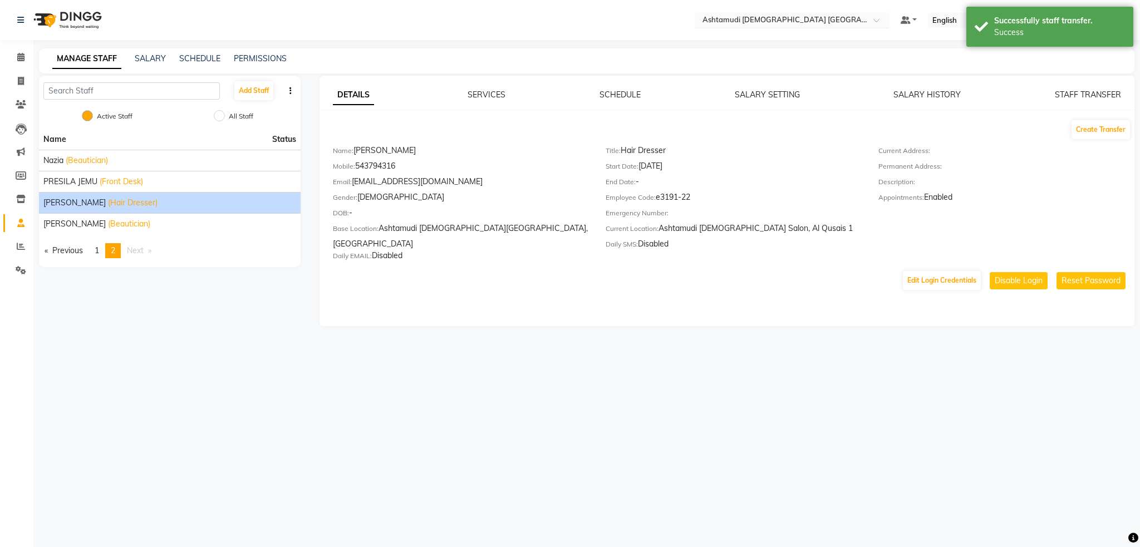
click at [862, 22] on input "text" at bounding box center [780, 21] width 161 height 11
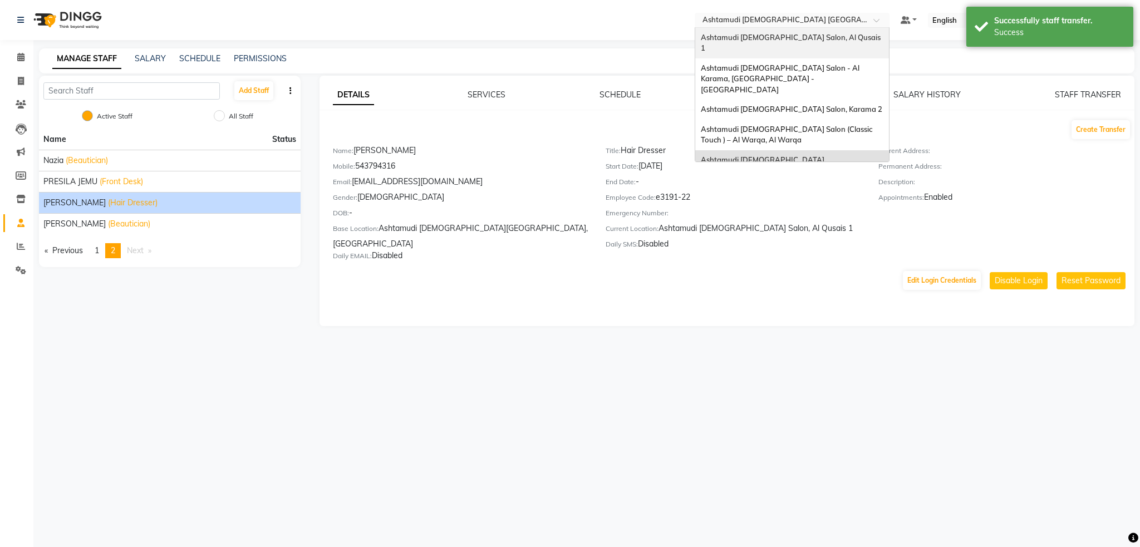
click at [889, 40] on div "Ashtamudi [DEMOGRAPHIC_DATA] Salon, Al Qusais 1" at bounding box center [792, 43] width 194 height 31
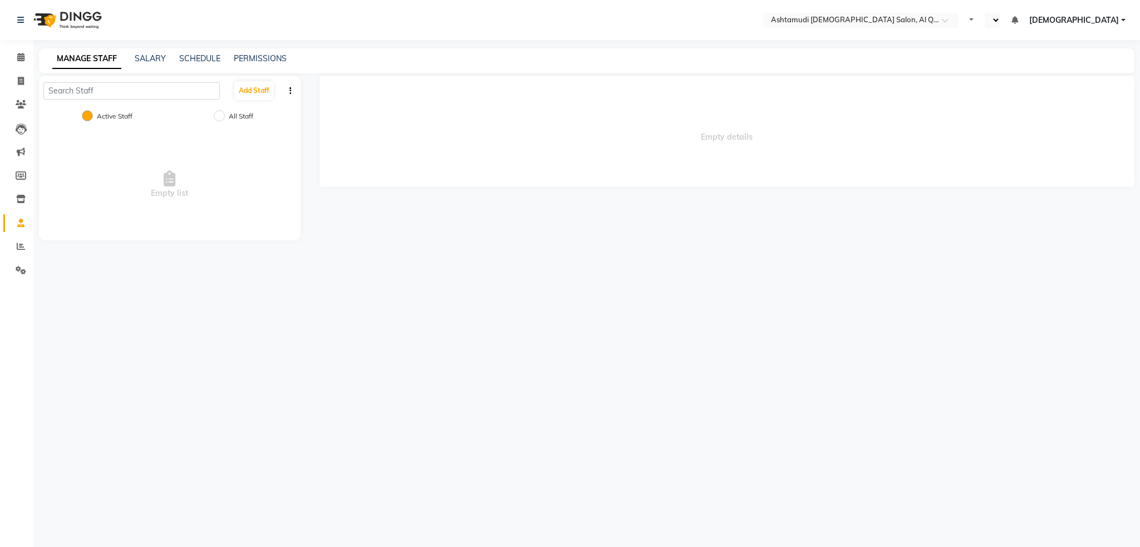
select select "en"
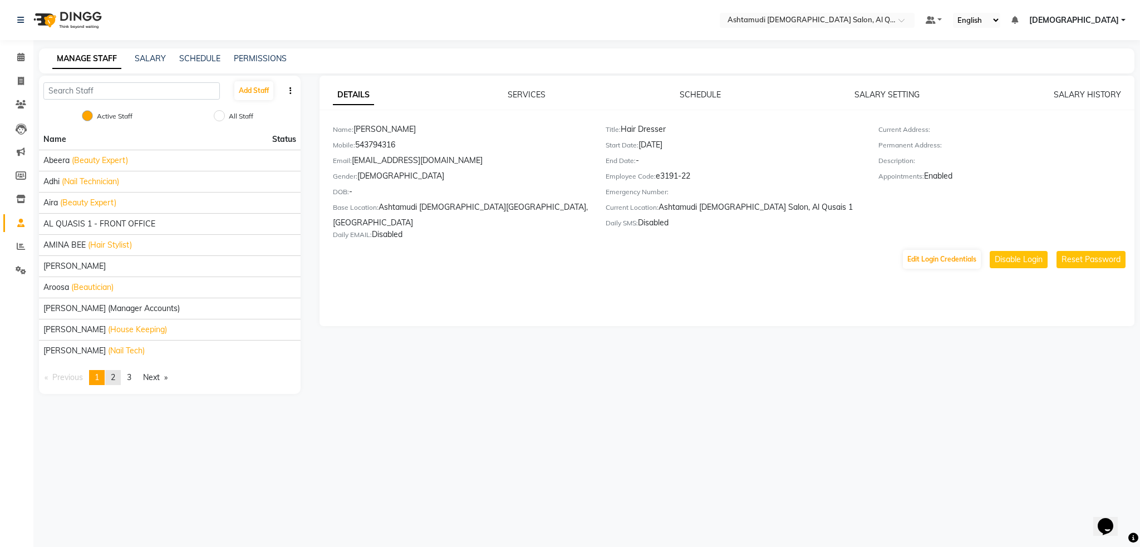
click at [112, 379] on span "2" at bounding box center [113, 377] width 4 height 10
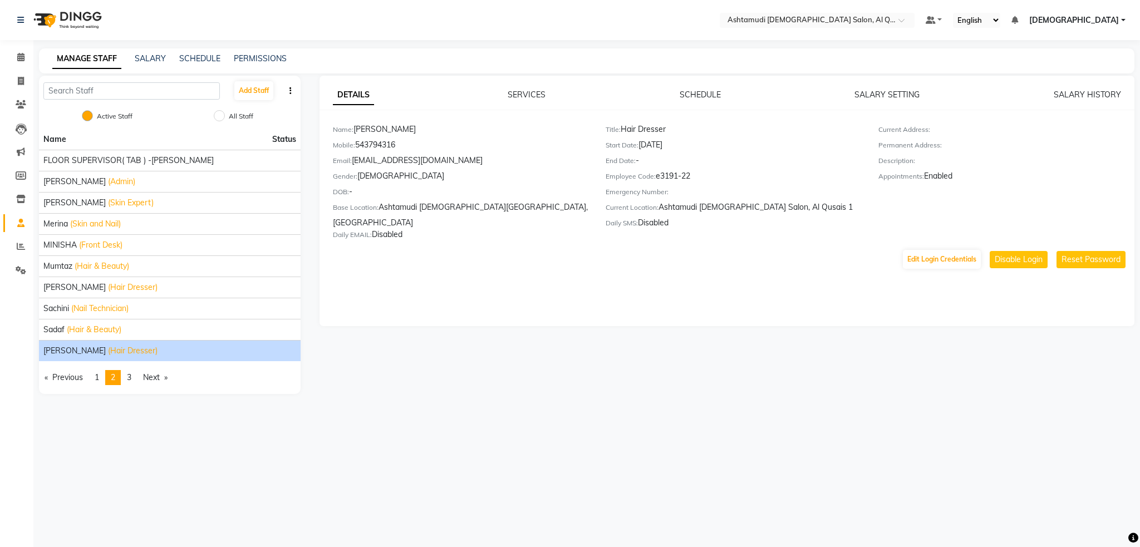
click at [468, 447] on div "Select Location × Ashtamudi Ladies Salon, Al Qusais 1 Default Panel My Panel En…" at bounding box center [570, 273] width 1140 height 547
click at [24, 84] on span at bounding box center [20, 81] width 19 height 13
select select "service"
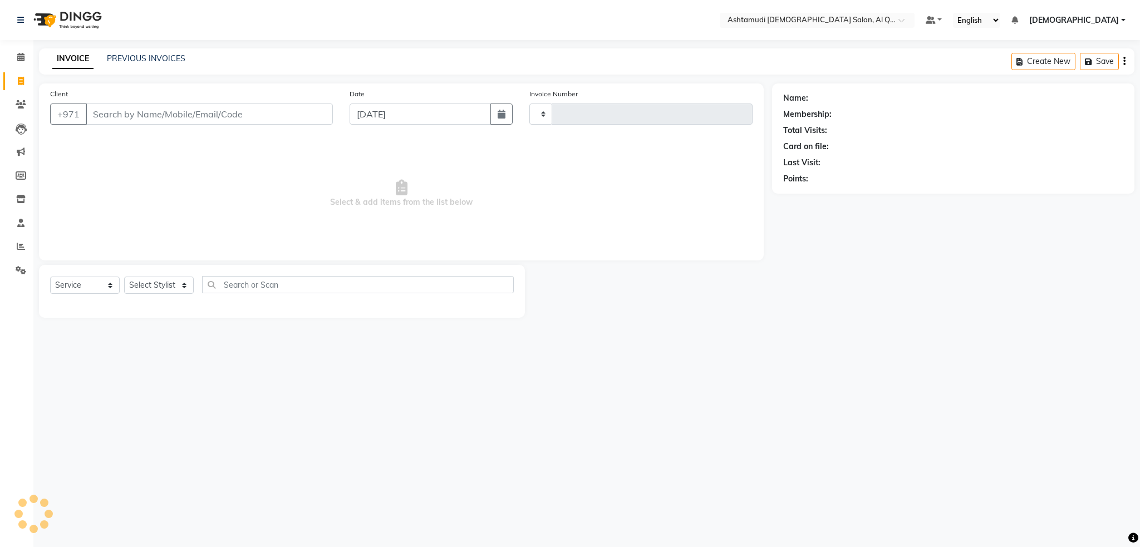
type input "6465"
select select "6848"
click at [155, 286] on select "Select Stylist Abeera Adhi Aira AL QUASIS 1 - FRONT OFFICE AMINA BEE Anila Thom…" at bounding box center [179, 285] width 111 height 17
click at [75, 19] on img at bounding box center [66, 19] width 76 height 31
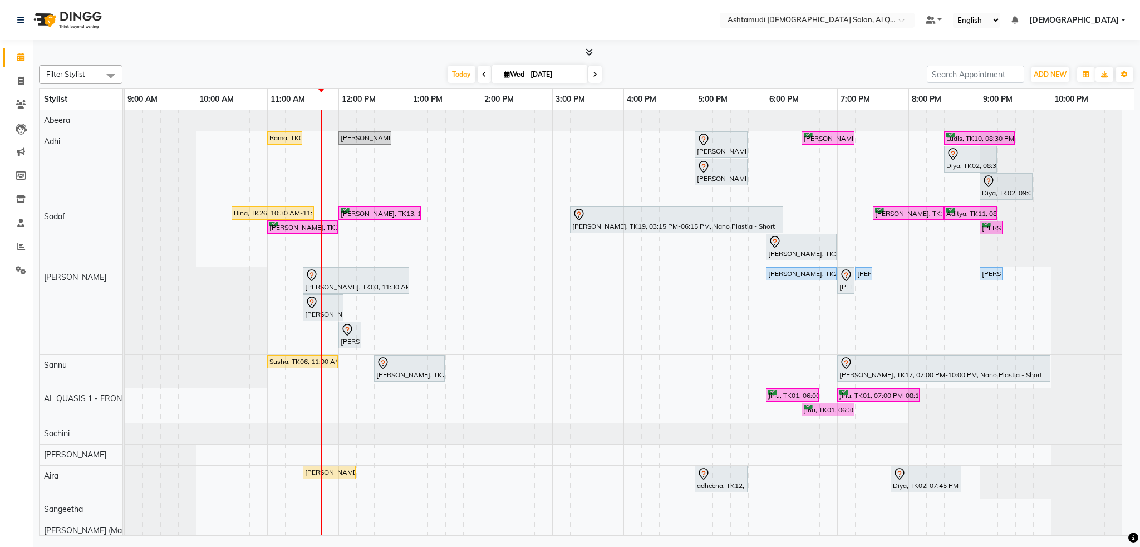
click at [584, 51] on span at bounding box center [587, 53] width 12 height 12
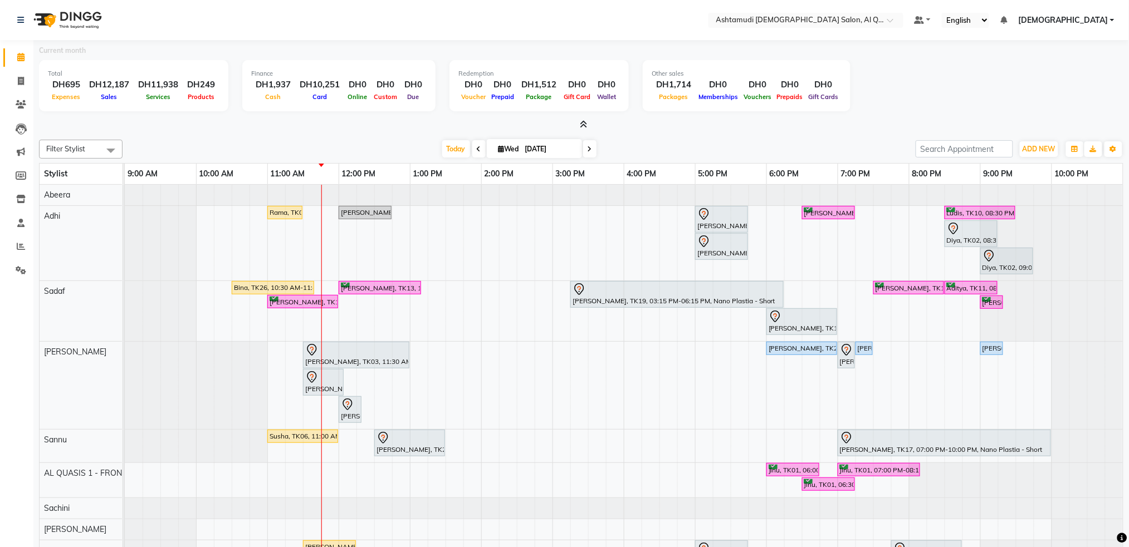
click at [84, 13] on img at bounding box center [66, 19] width 76 height 31
click at [1097, 18] on span "[DEMOGRAPHIC_DATA]" at bounding box center [1063, 20] width 90 height 12
click at [1083, 75] on link "Sign out" at bounding box center [1057, 76] width 102 height 17
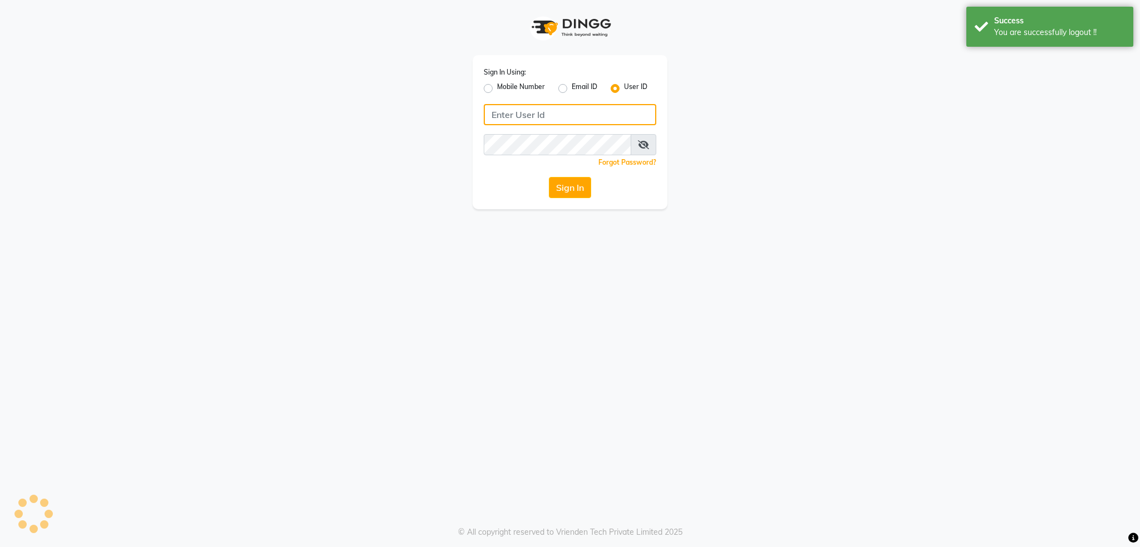
type input "502586105"
drag, startPoint x: 539, startPoint y: 112, endPoint x: 447, endPoint y: 108, distance: 92.5
click at [447, 108] on div "Sign In Using: Mobile Number Email ID User ID 502586105 Remember me Forgot Pass…" at bounding box center [570, 104] width 635 height 209
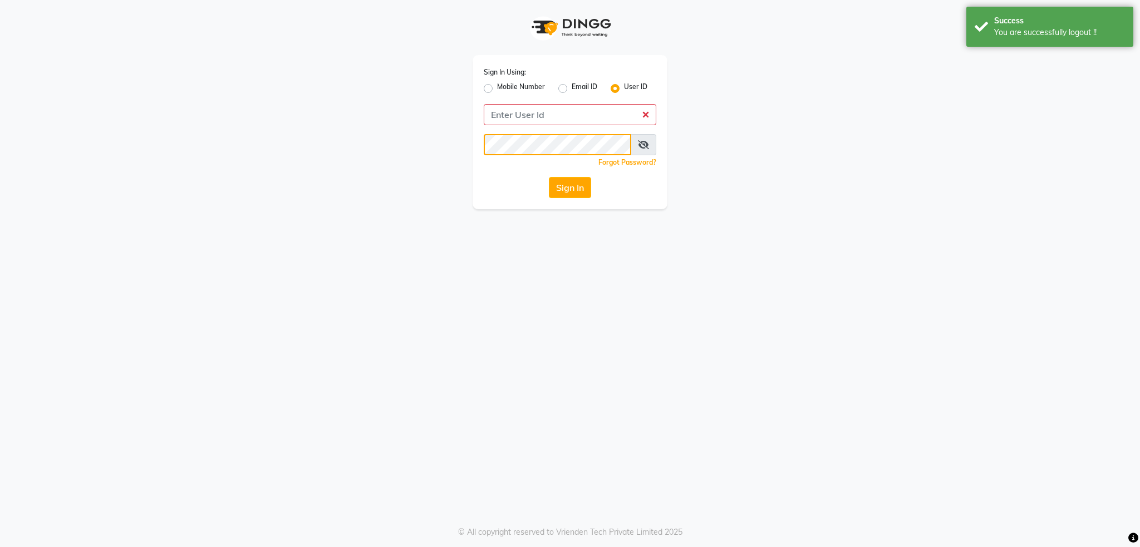
click at [448, 135] on div "Sign In Using: Mobile Number Email ID User ID Remember me Forgot Password? Sign…" at bounding box center [570, 104] width 635 height 209
click at [518, 106] on input "Username" at bounding box center [570, 114] width 173 height 21
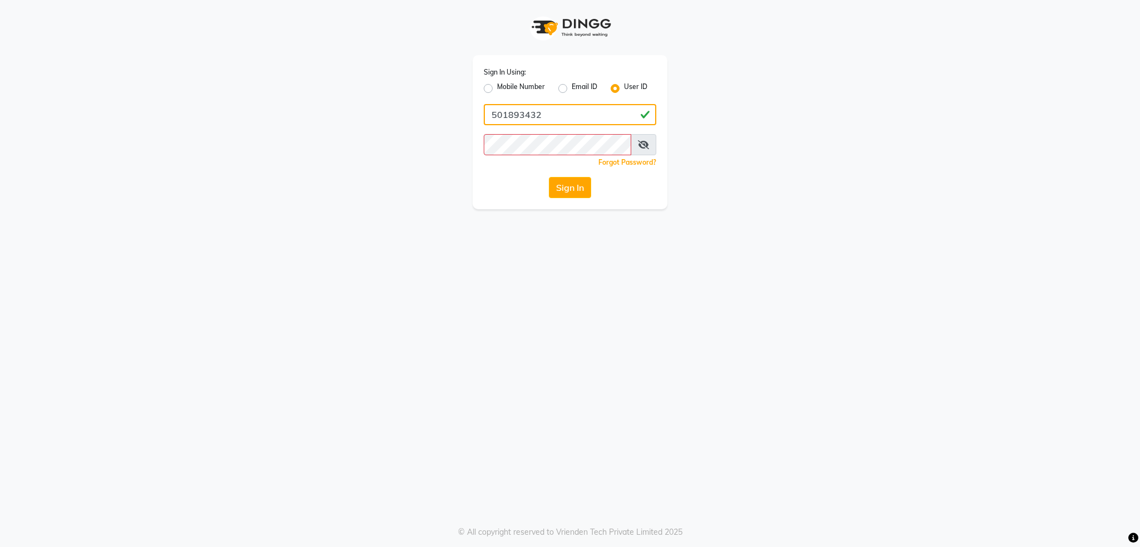
type input "501893432"
drag, startPoint x: 446, startPoint y: 249, endPoint x: 473, endPoint y: 235, distance: 30.6
click at [449, 248] on div "Sign In Using: Mobile Number Email ID User ID 501893432 Remember me Forgot Pass…" at bounding box center [570, 273] width 1140 height 547
click at [565, 193] on button "Sign In" at bounding box center [570, 187] width 42 height 21
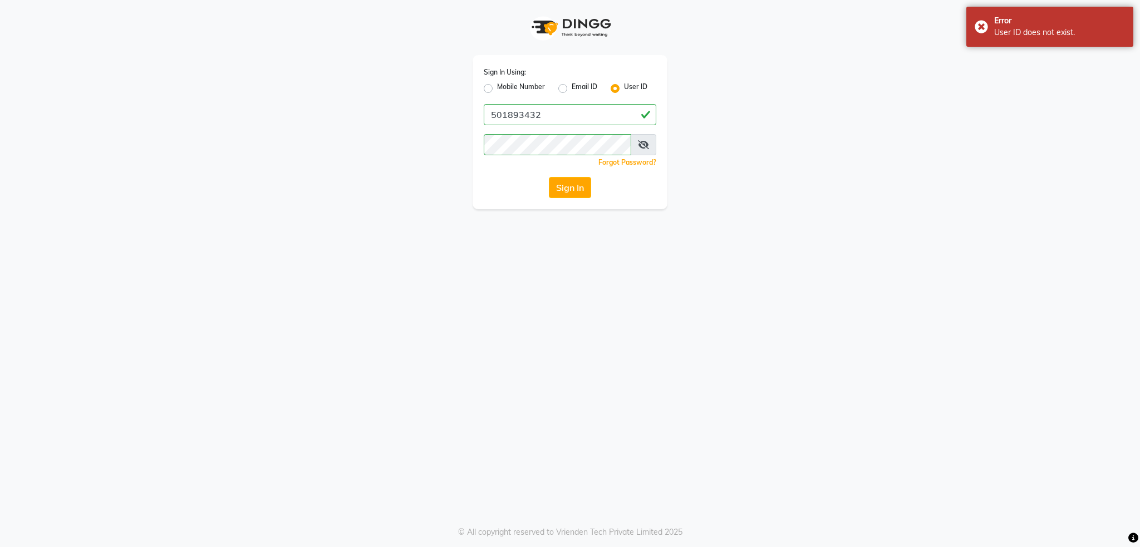
click at [497, 88] on label "Mobile Number" at bounding box center [521, 88] width 48 height 13
click at [497, 88] on input "Mobile Number" at bounding box center [500, 85] width 7 height 7
radio input "true"
radio input "false"
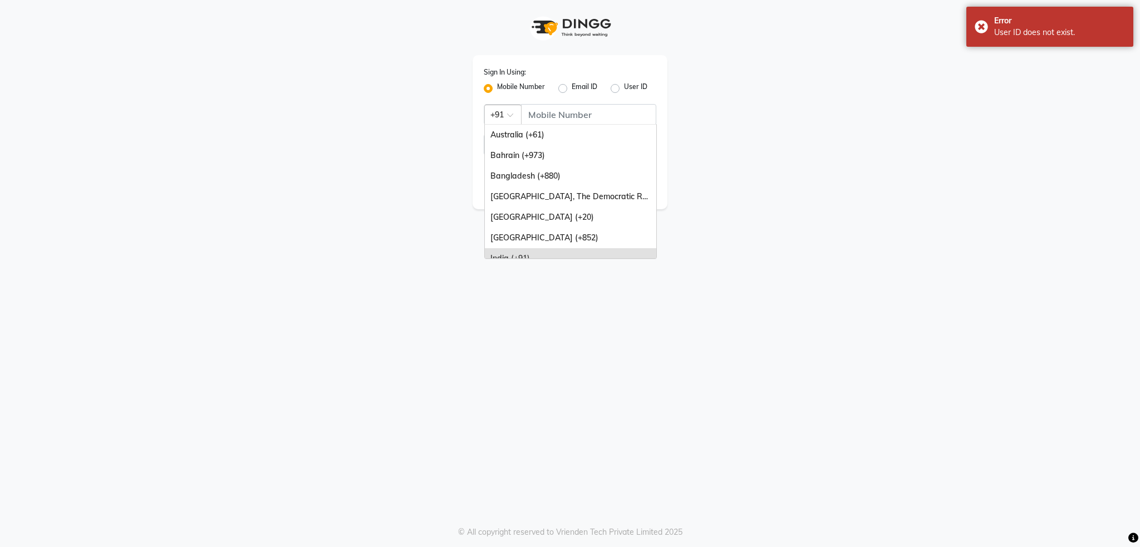
click at [508, 117] on span at bounding box center [514, 118] width 14 height 12
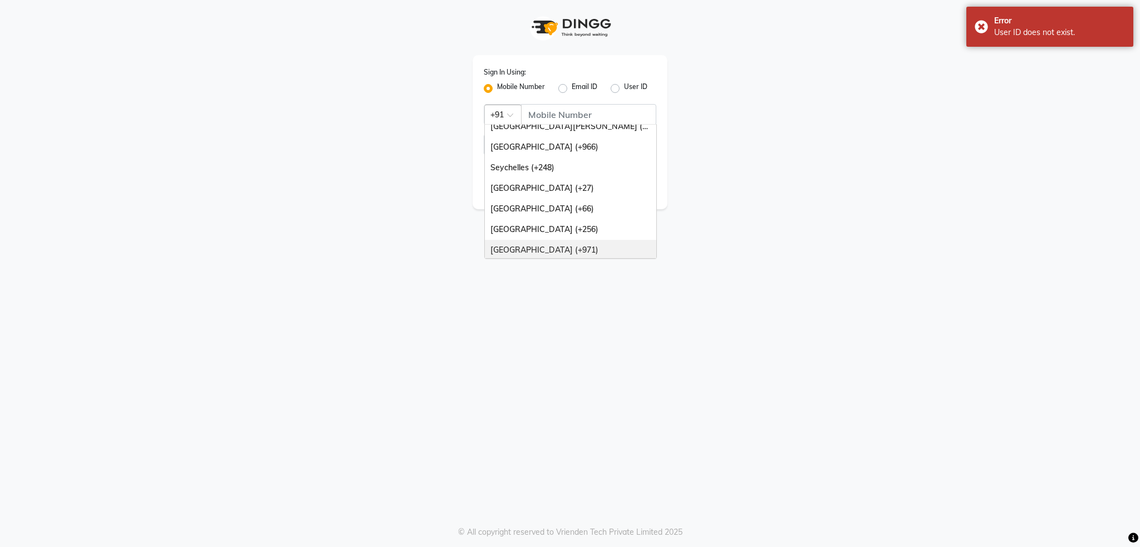
scroll to position [278, 0]
drag, startPoint x: 528, startPoint y: 230, endPoint x: 546, endPoint y: 164, distance: 68.2
click at [528, 229] on div "United Arab Emirates (+971)" at bounding box center [570, 227] width 171 height 21
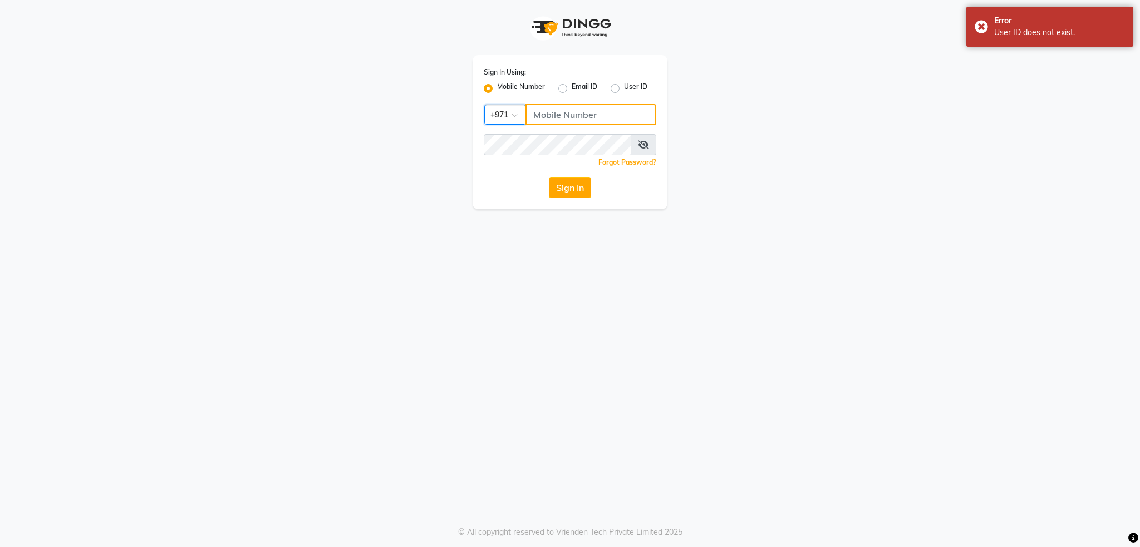
click at [572, 119] on input "Username" at bounding box center [591, 114] width 131 height 21
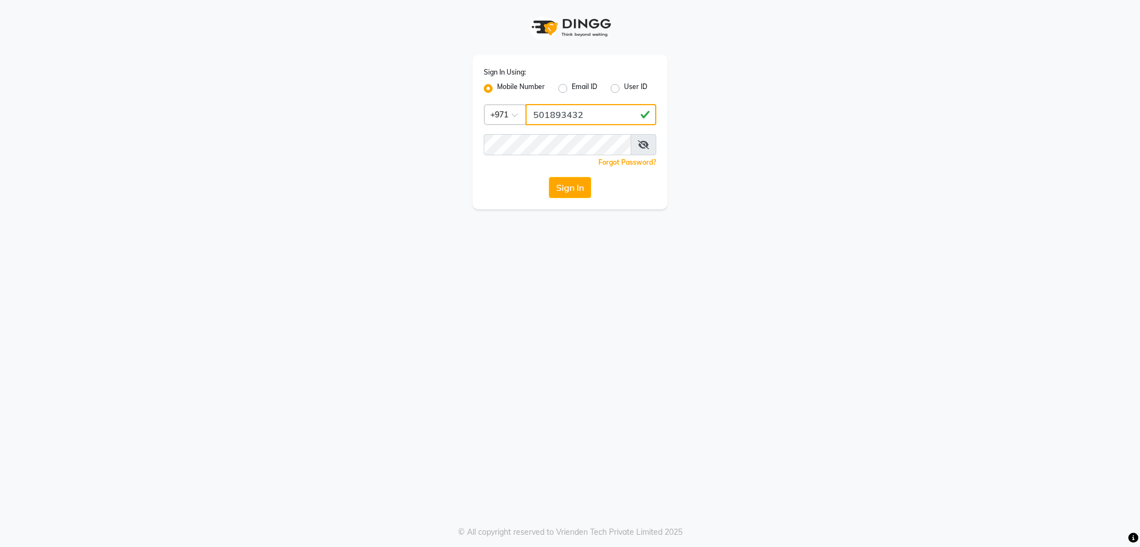
type input "501893432"
drag, startPoint x: 377, startPoint y: 332, endPoint x: 392, endPoint y: 323, distance: 17.0
click at [381, 331] on div "Sign In Using: Mobile Number Email ID User ID Country Code × +971 501893432 Rem…" at bounding box center [570, 273] width 1140 height 547
click at [571, 184] on button "Sign In" at bounding box center [570, 187] width 42 height 21
